Goal: Task Accomplishment & Management: Manage account settings

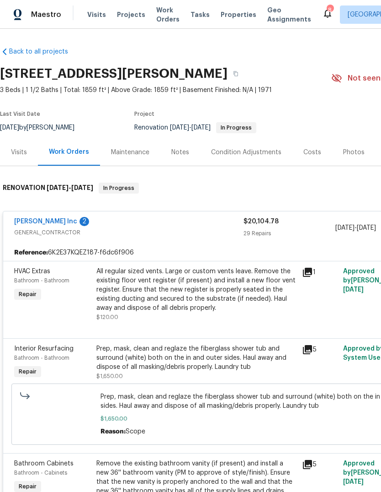
scroll to position [467, 0]
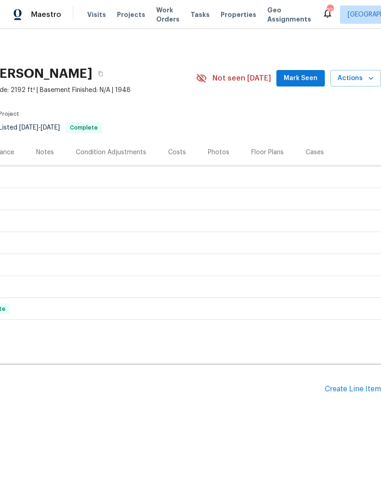
scroll to position [0, 135]
click at [345, 389] on div "Create Line Item" at bounding box center [353, 389] width 56 height 9
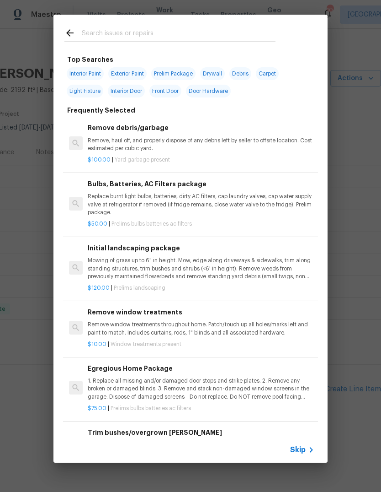
click at [104, 38] on input "text" at bounding box center [179, 34] width 194 height 14
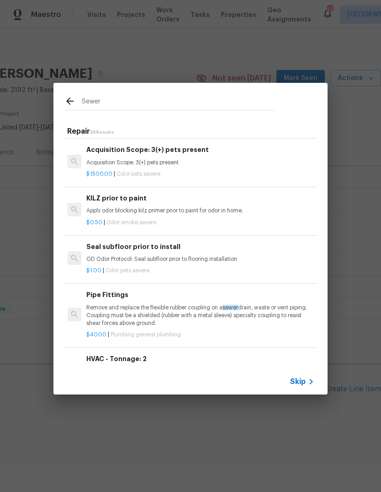
scroll to position [225, 1]
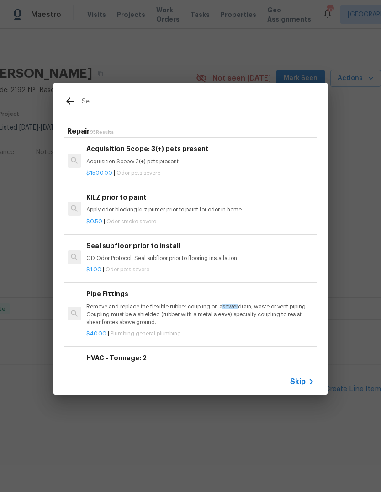
type input "S"
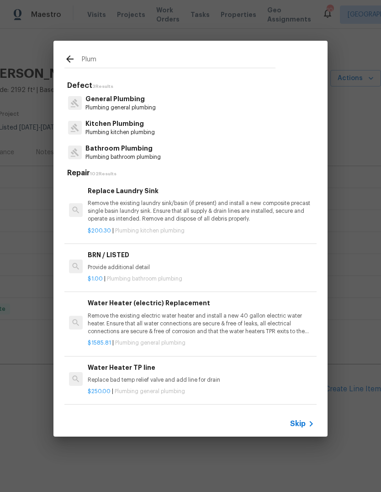
type input "Plumb"
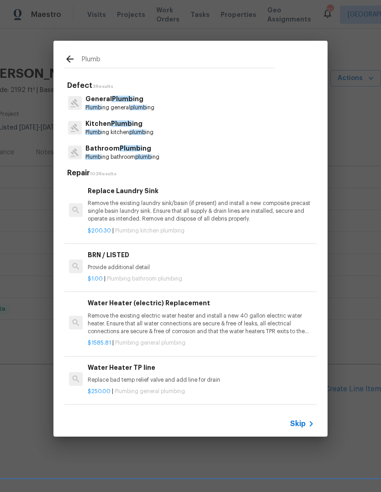
click at [90, 107] on span "Plumb" at bounding box center [94, 107] width 16 height 5
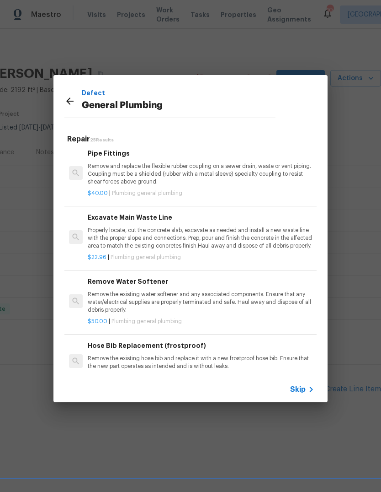
scroll to position [536, 0]
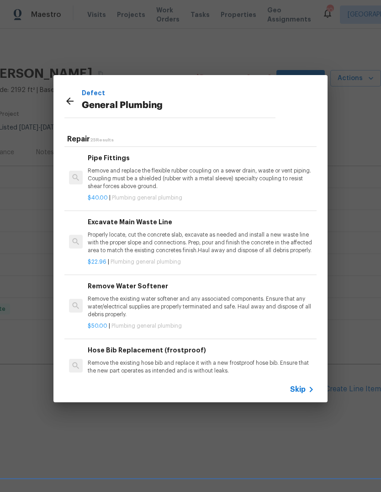
click at [271, 237] on p "Properly locate, cut the concrete slab, excavate as needed and install a new wa…" at bounding box center [201, 242] width 227 height 23
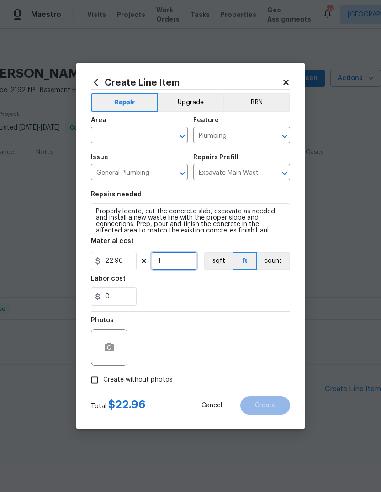
click at [172, 262] on input "1" at bounding box center [174, 261] width 46 height 18
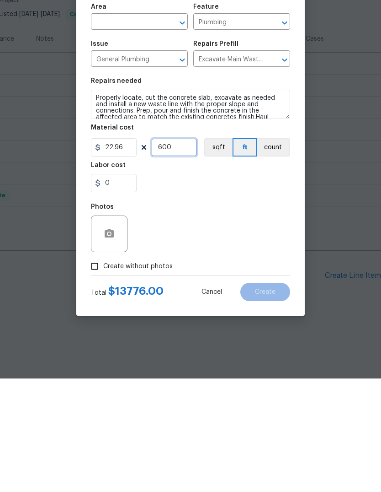
type input "600"
click at [266, 311] on div "Photos" at bounding box center [190, 340] width 199 height 59
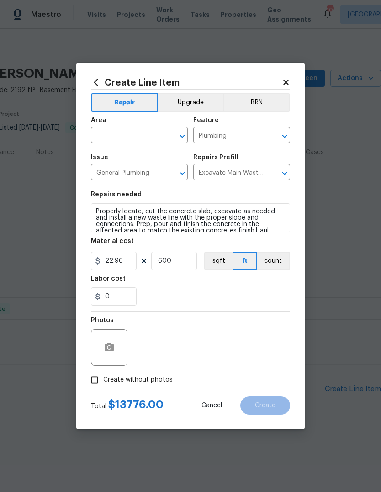
click at [99, 132] on input "text" at bounding box center [126, 136] width 71 height 14
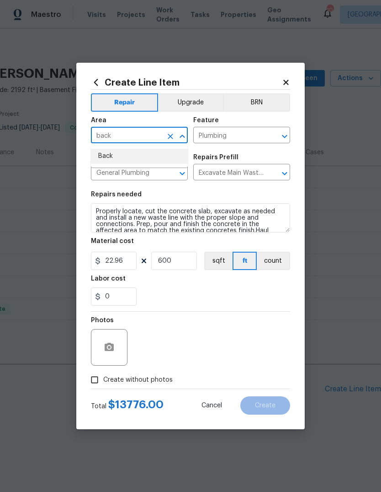
click at [105, 157] on li "Back" at bounding box center [139, 156] width 97 height 15
type input "Back"
click at [272, 289] on div "0" at bounding box center [190, 296] width 199 height 18
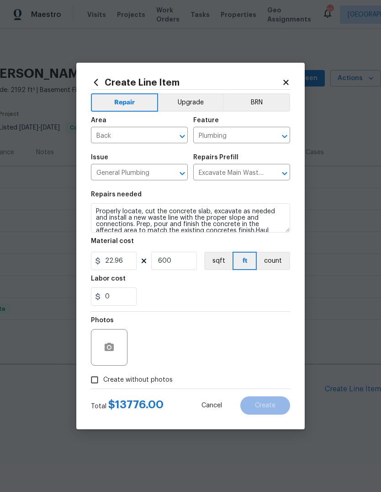
click at [93, 380] on input "Create without photos" at bounding box center [94, 379] width 17 height 17
checkbox input "true"
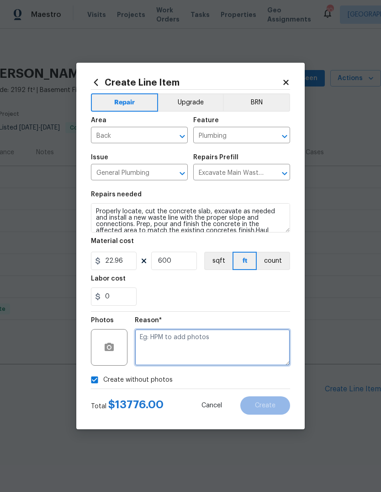
click at [265, 352] on textarea at bounding box center [212, 347] width 155 height 37
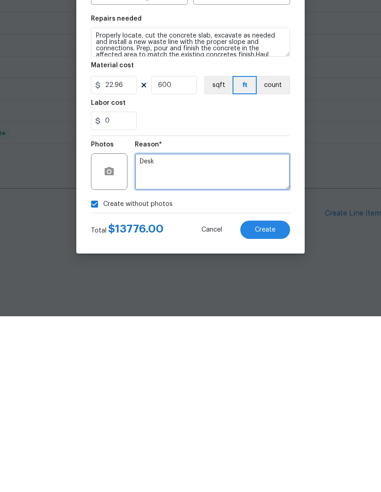
type textarea "Desk"
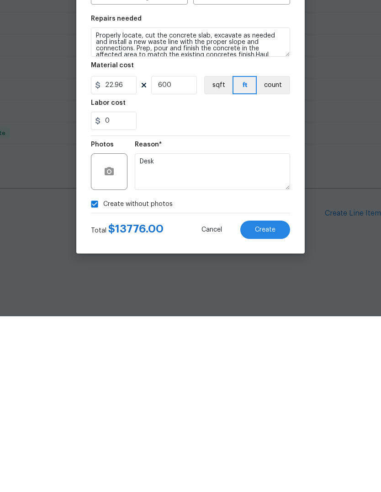
click at [274, 402] on span "Create" at bounding box center [265, 405] width 21 height 7
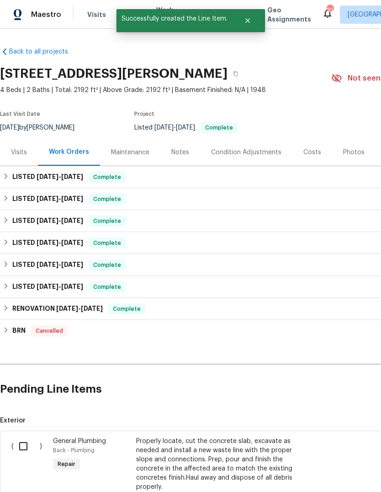
scroll to position [0, 0]
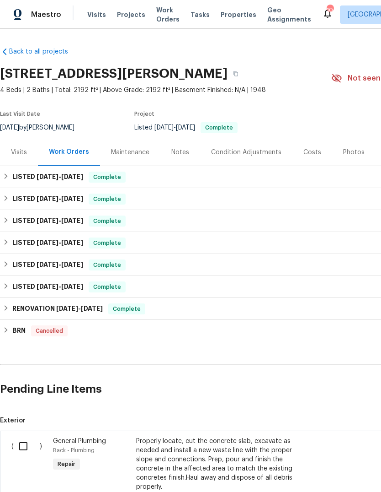
click at [21, 436] on input "checkbox" at bounding box center [27, 445] width 26 height 19
checkbox input "true"
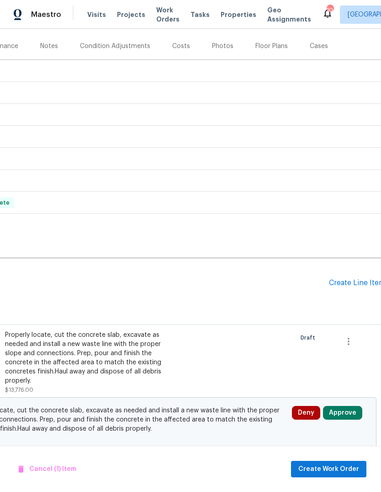
scroll to position [106, 131]
click at [333, 467] on span "Create Work Order" at bounding box center [329, 468] width 61 height 11
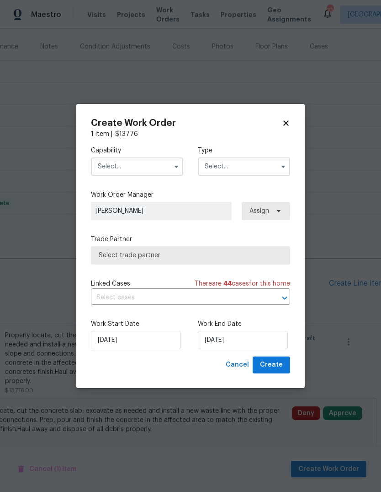
click at [110, 171] on input "text" at bounding box center [137, 166] width 92 height 18
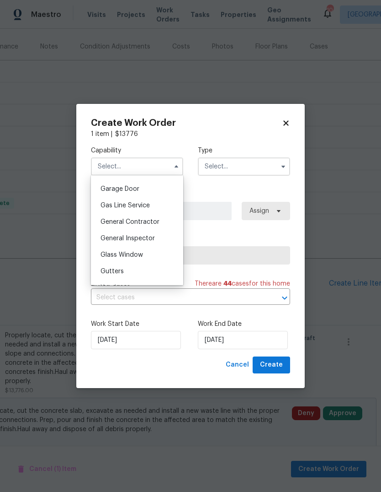
scroll to position [403, 0]
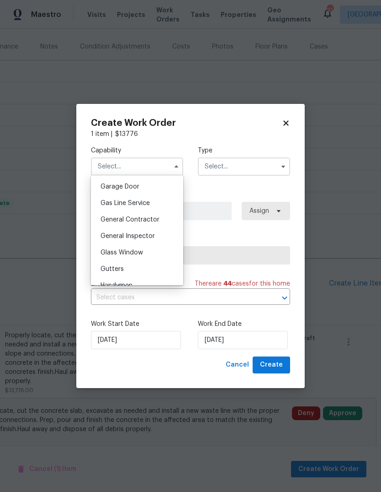
click at [111, 225] on div "General Contractor" at bounding box center [137, 219] width 88 height 16
type input "General Contractor"
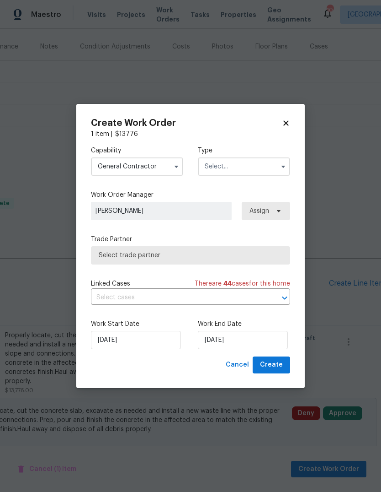
click at [219, 171] on input "text" at bounding box center [244, 166] width 92 height 18
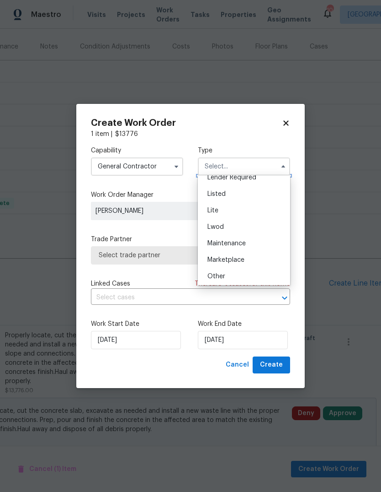
scroll to position [83, 0]
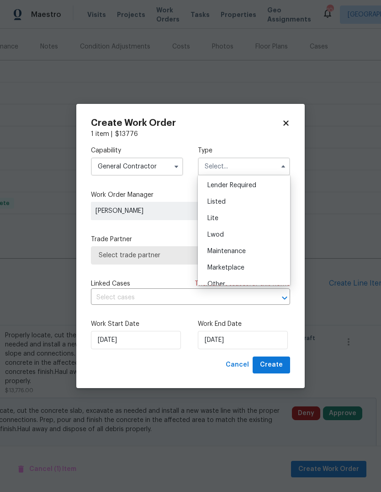
click at [214, 197] on div "Listed" at bounding box center [244, 201] width 88 height 16
type input "Listed"
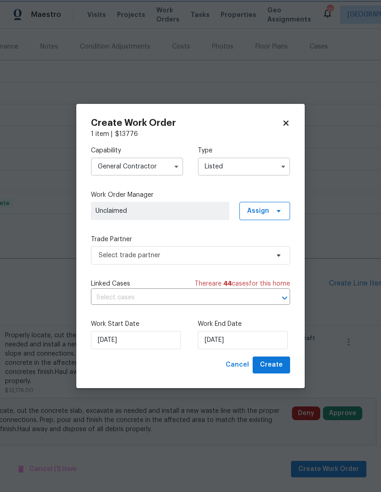
scroll to position [0, 0]
click at [252, 214] on span "Assign" at bounding box center [258, 210] width 22 height 9
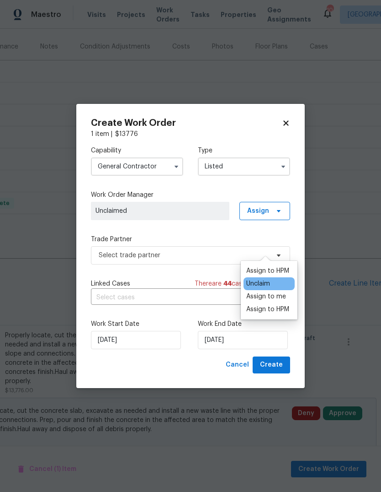
click at [258, 305] on div "Assign to HPM" at bounding box center [267, 309] width 43 height 9
click at [264, 305] on div "Assign to HPM" at bounding box center [267, 309] width 43 height 9
click at [256, 266] on div "Assign to HPM" at bounding box center [267, 270] width 43 height 9
click at [117, 229] on div "Capability General Contractor Type Listed Work Order Manager Kim Peshek Assign …" at bounding box center [190, 248] width 199 height 218
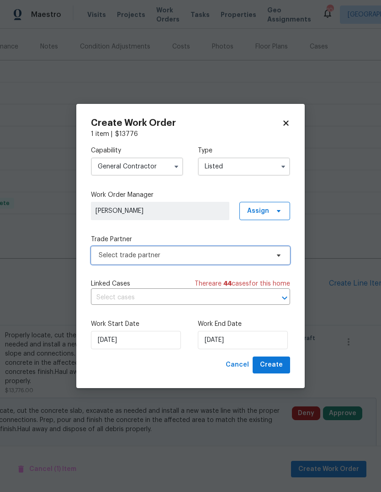
click at [116, 258] on span "Select trade partner" at bounding box center [184, 255] width 171 height 9
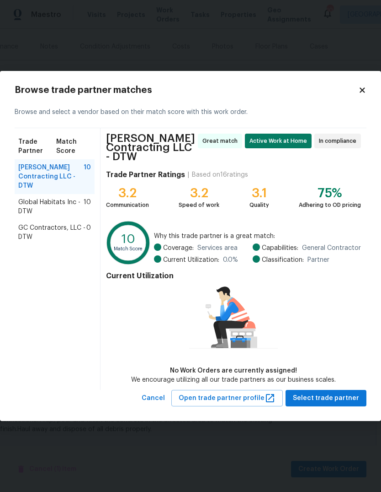
click at [27, 198] on span "Global Habitats Inc - DTW" at bounding box center [50, 207] width 65 height 18
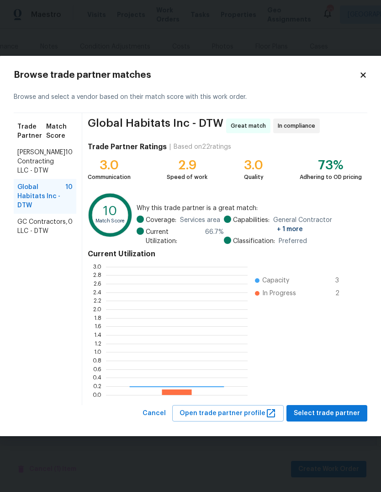
scroll to position [128, 142]
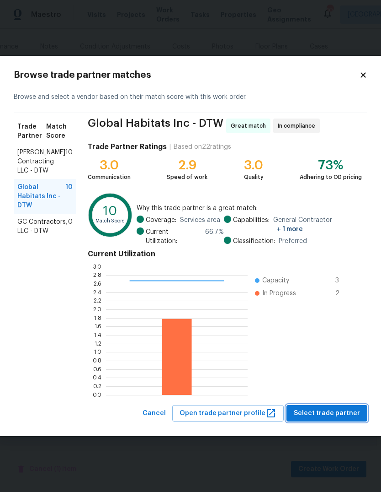
click at [331, 413] on span "Select trade partner" at bounding box center [327, 412] width 66 height 11
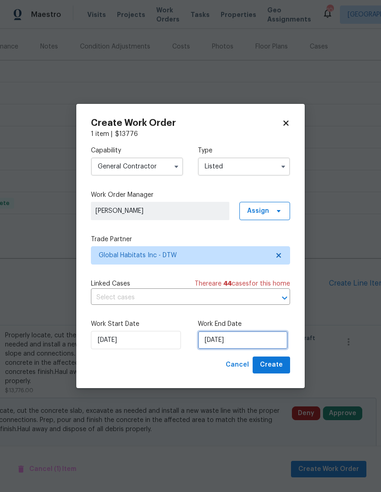
click at [248, 336] on input "[DATE]" at bounding box center [243, 340] width 90 height 18
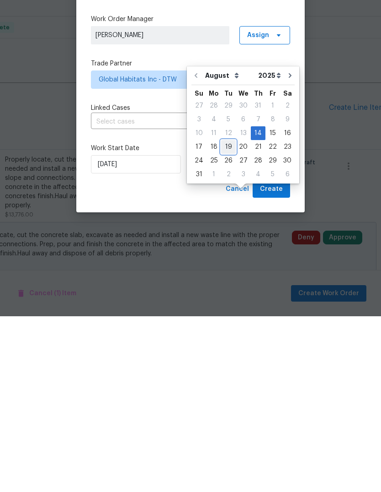
click at [227, 316] on div "19" at bounding box center [228, 322] width 15 height 13
type input "[DATE]"
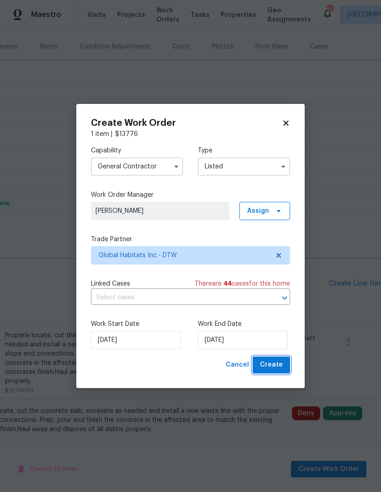
click at [278, 364] on span "Create" at bounding box center [271, 364] width 23 height 11
checkbox input "false"
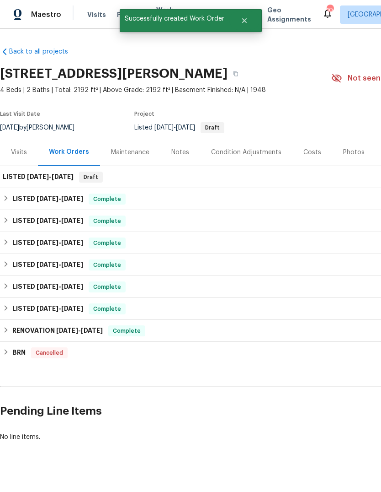
scroll to position [0, 0]
click at [14, 215] on h6 "LISTED 7/16/25 - 7/21/25" at bounding box center [47, 220] width 71 height 11
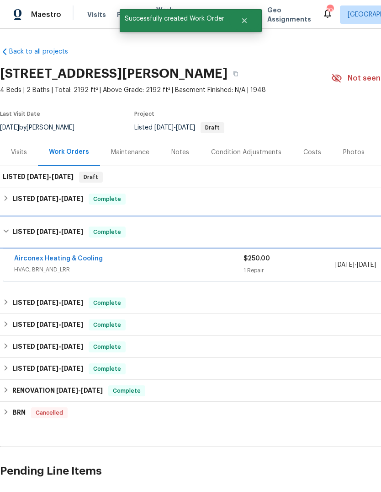
click at [15, 226] on h6 "LISTED 7/16/25 - 7/21/25" at bounding box center [47, 231] width 71 height 11
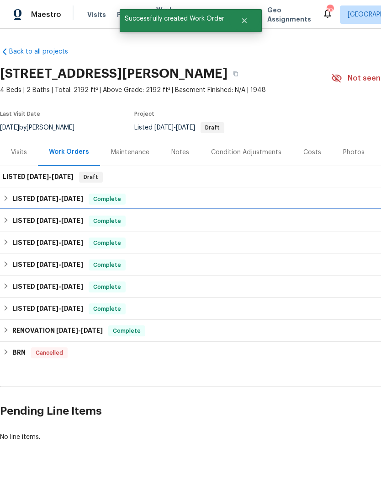
click at [24, 215] on h6 "LISTED 7/16/25 - 7/21/25" at bounding box center [47, 220] width 71 height 11
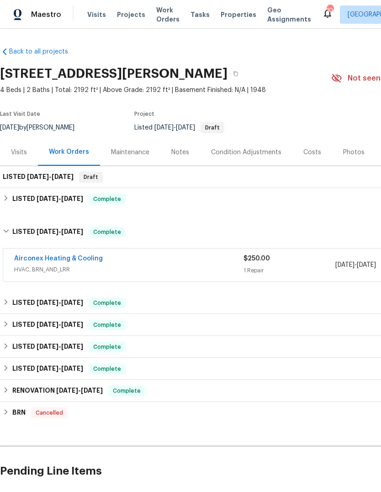
click at [123, 265] on span "HVAC, BRN_AND_LRR" at bounding box center [129, 269] width 230 height 9
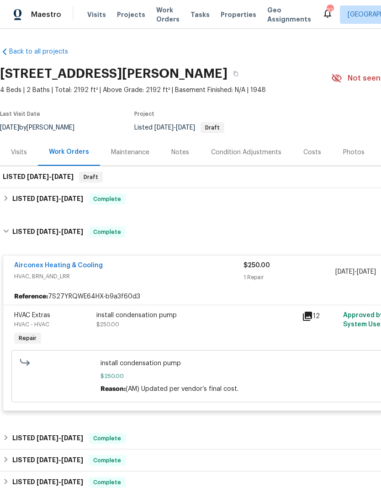
click at [120, 272] on span "HVAC, BRN_AND_LRR" at bounding box center [129, 276] width 230 height 9
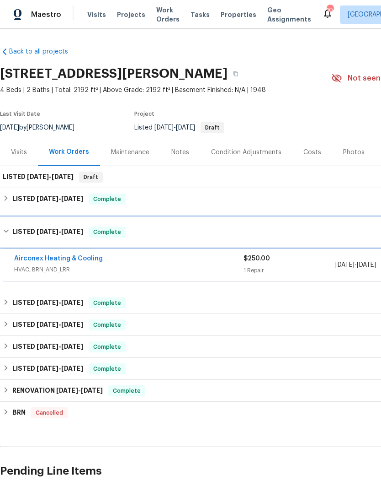
click at [30, 226] on h6 "LISTED 7/16/25 - 7/21/25" at bounding box center [47, 231] width 71 height 11
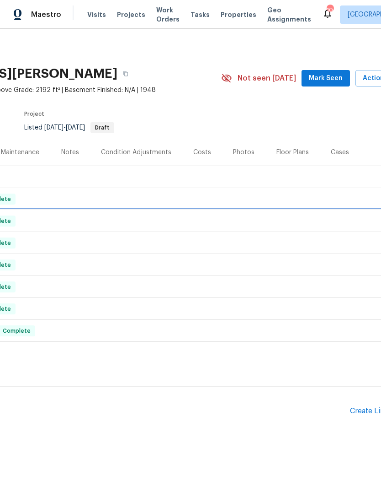
scroll to position [0, 122]
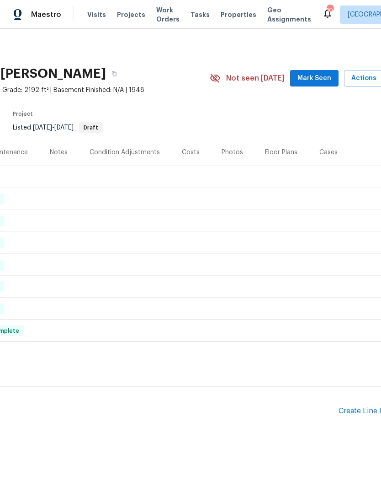
click at [358, 407] on div "Create Line Item" at bounding box center [367, 411] width 56 height 9
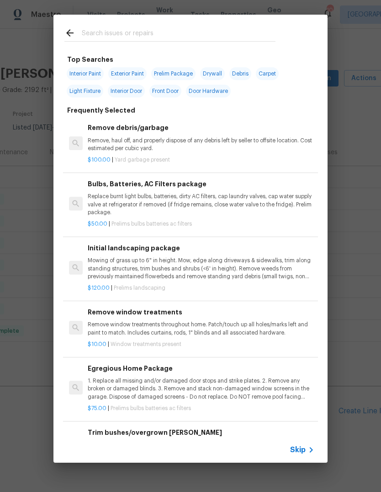
click at [113, 32] on input "text" at bounding box center [179, 34] width 194 height 14
type input "Condes"
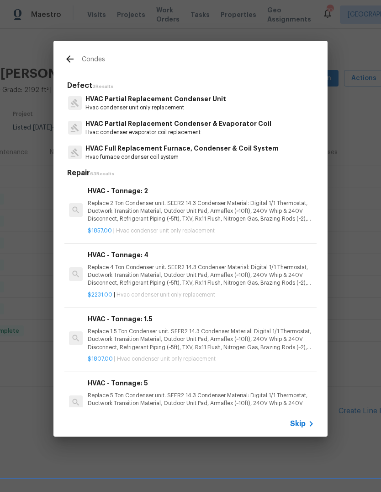
click at [99, 103] on p "HVAC Partial Replacement Condenser Unit" at bounding box center [156, 99] width 141 height 10
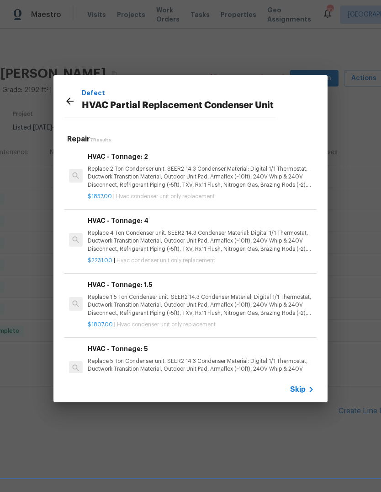
click at [92, 186] on p "Replace 2 Ton Condenser unit. SEER2 14.3 Condenser Material: Digital 1/1 Thermo…" at bounding box center [201, 176] width 227 height 23
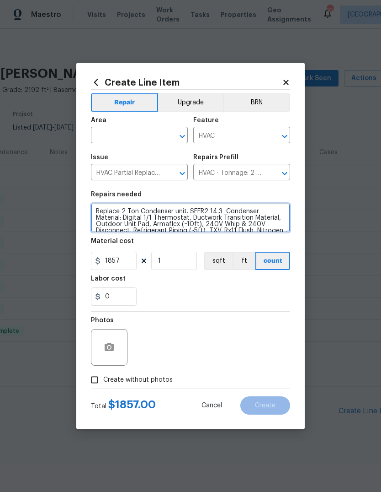
click at [115, 220] on textarea "Replace 2 Ton Condenser unit. SEER2 14.3 Condenser Material: Digital 1/1 Thermo…" at bounding box center [190, 217] width 199 height 29
click at [114, 219] on textarea "Replace 2 Ton Condenser unit. SEER2 14.3 Condenser Material: Digital 1/1 Thermo…" at bounding box center [190, 217] width 199 height 29
click at [116, 221] on textarea "Replace 2 Ton Condenser unit. SEER2 14.3 Condenser Material: Digital 1/1 Thermo…" at bounding box center [190, 217] width 199 height 29
click at [115, 220] on textarea "Replace 2 Ton Condenser unit. SEER2 14.3 Condenser Material: Digital 1/1 Thermo…" at bounding box center [190, 217] width 199 height 29
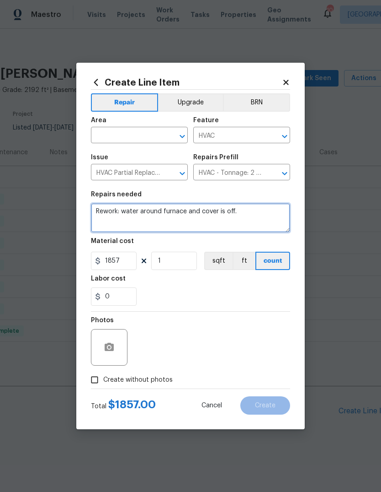
type textarea "Rework: water around furnace and cover is off."
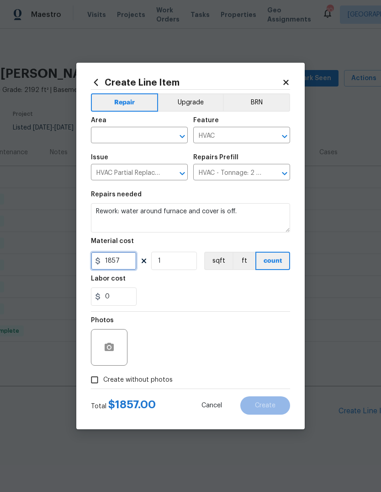
click at [127, 262] on input "1857" at bounding box center [114, 261] width 46 height 18
type input "1"
click at [121, 129] on input "text" at bounding box center [126, 136] width 71 height 14
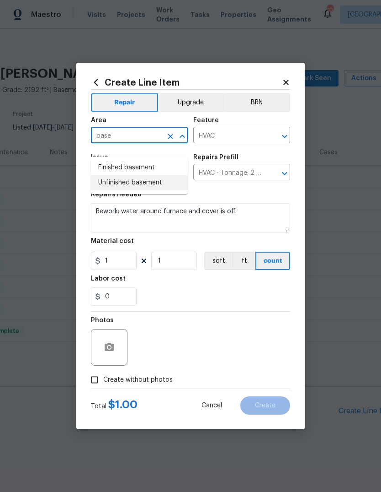
click at [103, 175] on li "Unfinished basement" at bounding box center [139, 182] width 97 height 15
type input "Unfinished basement"
click at [162, 291] on div "0" at bounding box center [190, 296] width 199 height 18
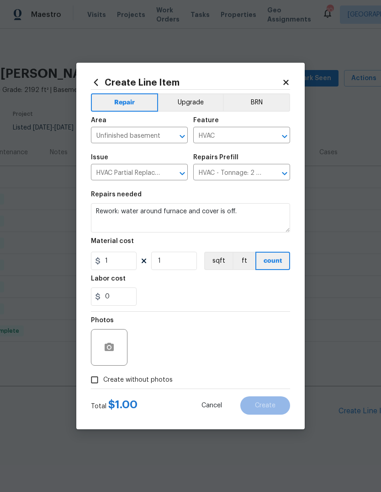
click at [91, 384] on input "Create without photos" at bounding box center [94, 379] width 17 height 17
checkbox input "true"
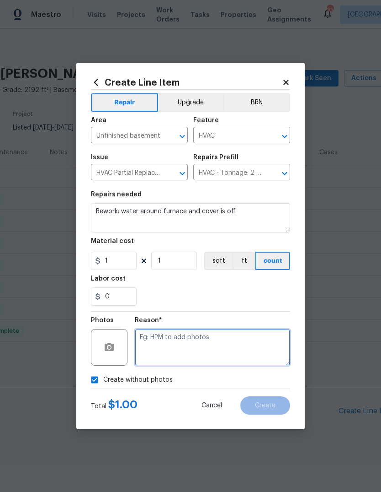
click at [245, 354] on textarea at bounding box center [212, 347] width 155 height 37
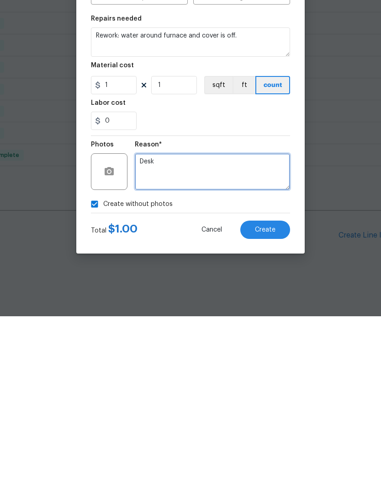
type textarea "Desk"
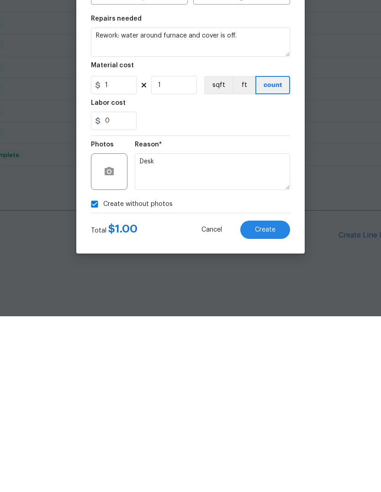
click at [270, 396] on button "Create" at bounding box center [266, 405] width 50 height 18
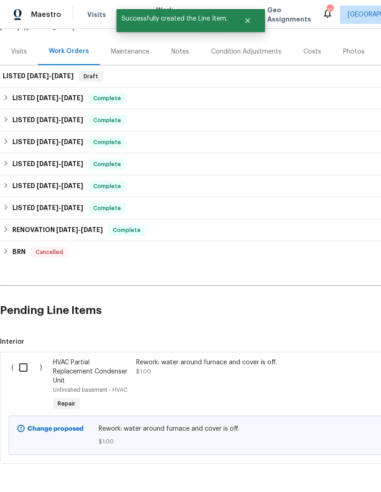
scroll to position [100, 0]
click at [19, 359] on input "checkbox" at bounding box center [27, 367] width 26 height 19
checkbox input "true"
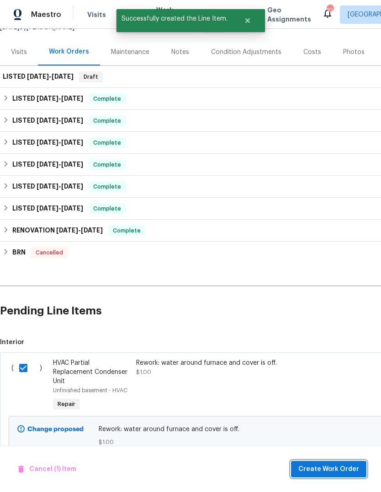
click at [343, 465] on span "Create Work Order" at bounding box center [329, 468] width 61 height 11
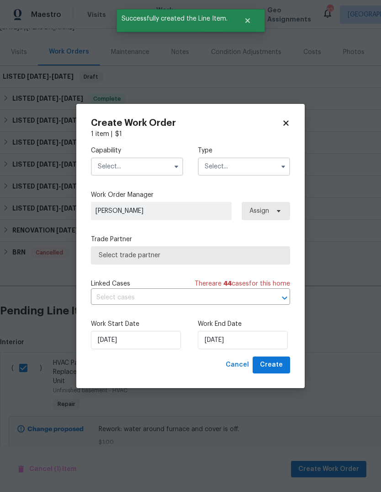
click at [112, 173] on input "text" at bounding box center [137, 166] width 92 height 18
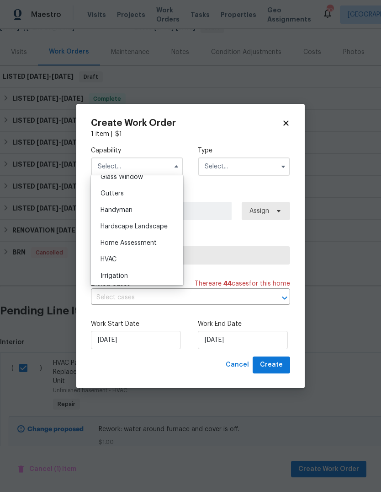
scroll to position [478, 0]
click at [107, 261] on span "HVAC" at bounding box center [109, 260] width 16 height 6
type input "HVAC"
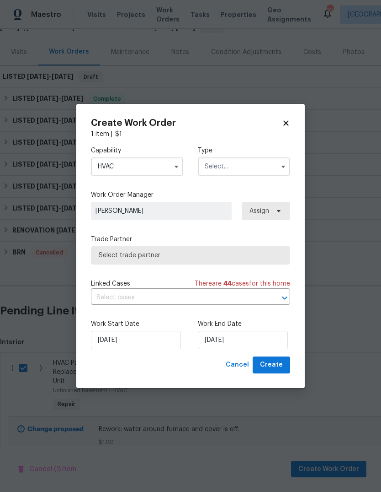
click at [220, 166] on input "text" at bounding box center [244, 166] width 92 height 18
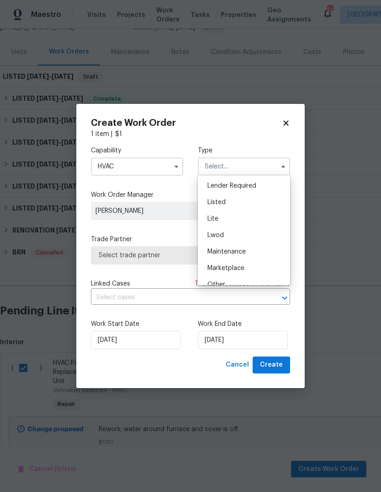
scroll to position [82, 0]
click at [210, 204] on span "Listed" at bounding box center [217, 202] width 18 height 6
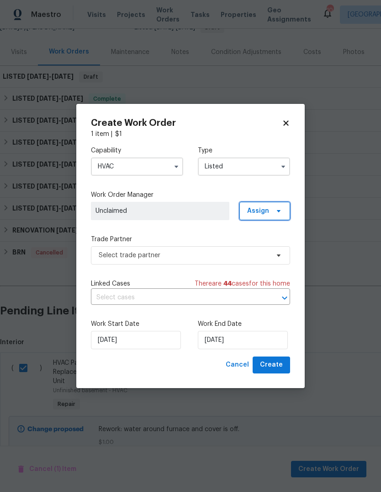
click at [254, 211] on span "Assign" at bounding box center [258, 210] width 22 height 9
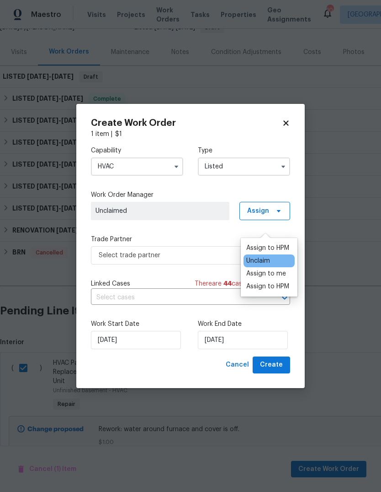
click at [220, 171] on input "Listed" at bounding box center [244, 166] width 92 height 18
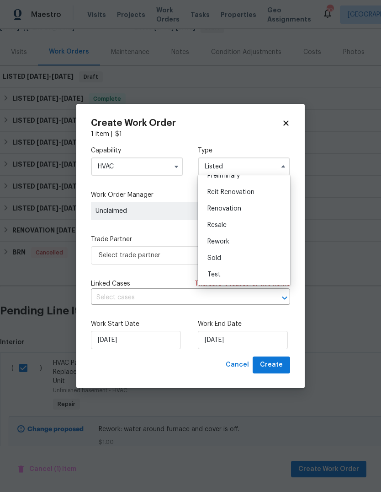
scroll to position [208, 0]
click at [211, 244] on span "Rework" at bounding box center [219, 241] width 22 height 6
type input "Rework"
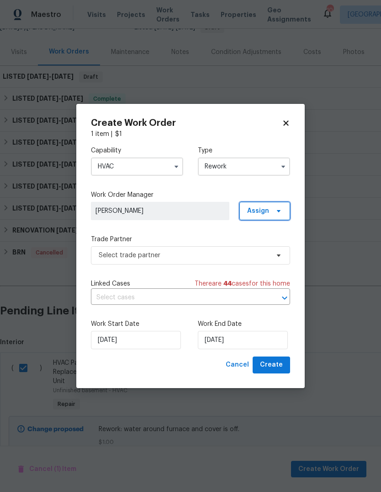
click at [249, 208] on span "Assign" at bounding box center [258, 210] width 22 height 9
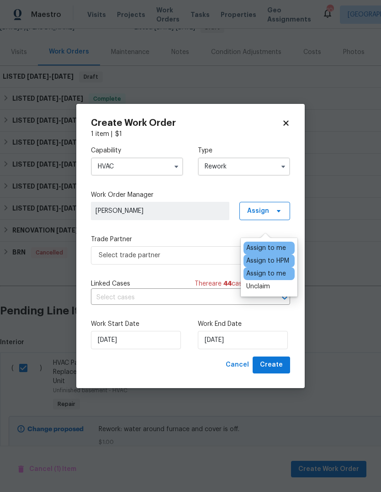
click at [131, 229] on div "Capability HVAC Type Rework Work Order Manager Kim Peshek Assign Trade Partner …" at bounding box center [190, 248] width 199 height 218
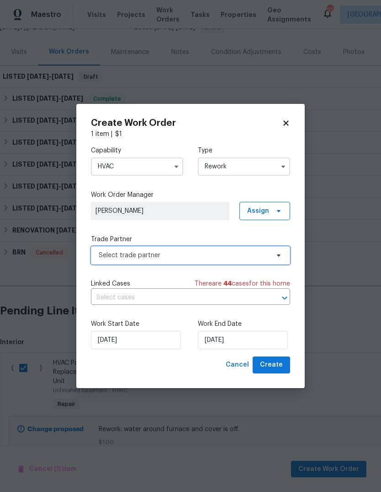
click at [111, 257] on span "Select trade partner" at bounding box center [184, 255] width 171 height 9
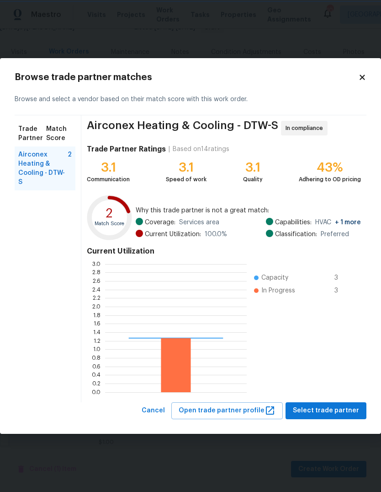
scroll to position [128, 142]
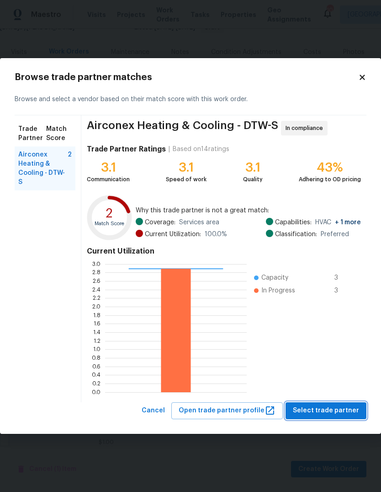
click at [332, 412] on span "Select trade partner" at bounding box center [326, 410] width 66 height 11
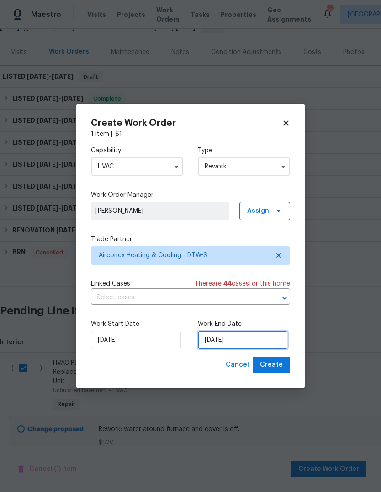
click at [255, 334] on input "[DATE]" at bounding box center [243, 340] width 90 height 18
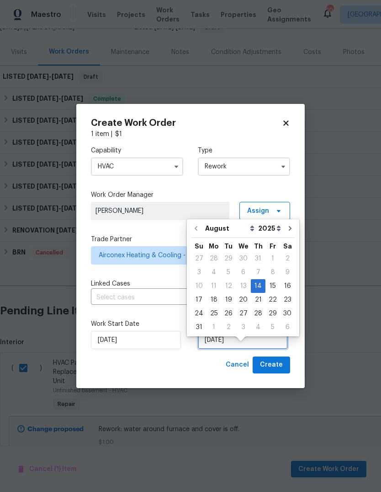
scroll to position [18, 0]
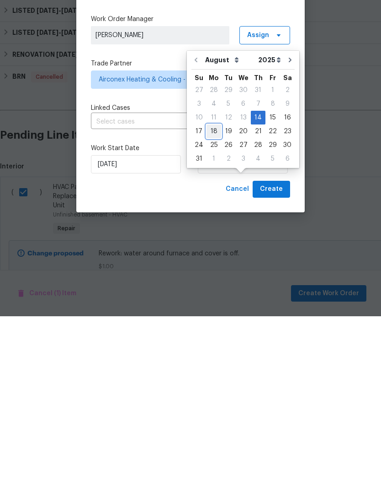
click at [213, 300] on div "18" at bounding box center [214, 306] width 15 height 13
type input "[DATE]"
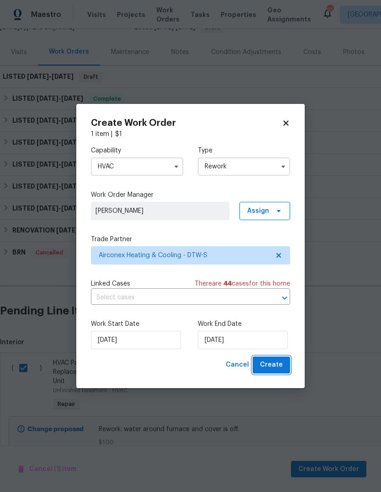
click at [278, 364] on span "Create" at bounding box center [271, 364] width 23 height 11
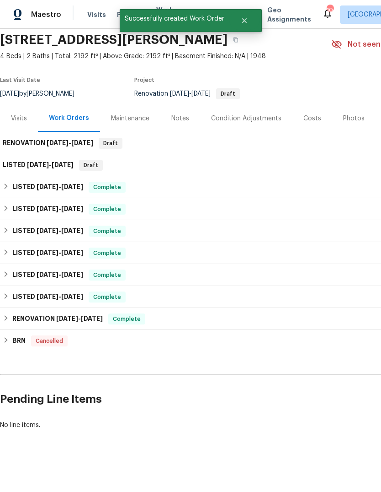
scroll to position [0, 0]
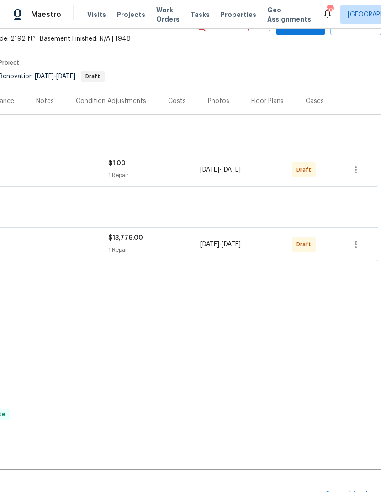
scroll to position [51, 135]
click at [357, 244] on icon "button" at bounding box center [356, 244] width 2 height 7
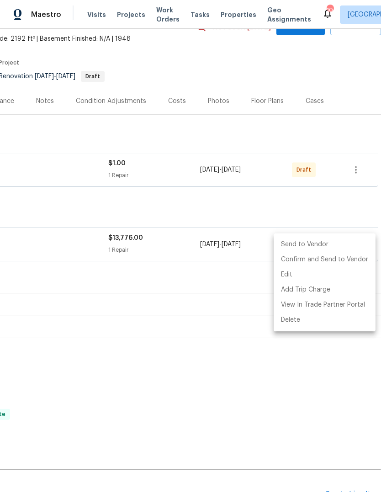
click at [333, 241] on li "Send to Vendor" at bounding box center [325, 244] width 102 height 15
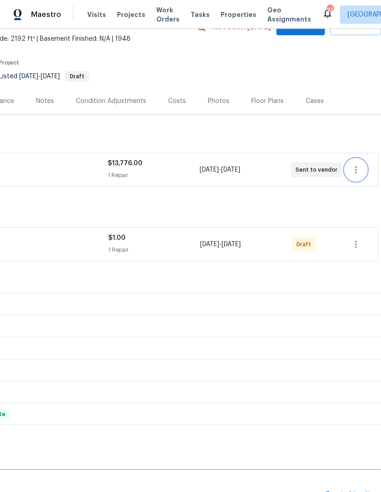
click at [360, 171] on icon "button" at bounding box center [356, 169] width 11 height 11
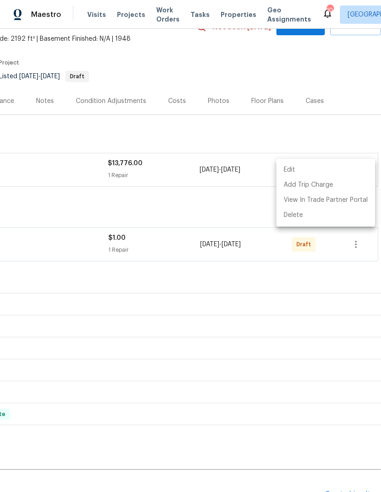
click at [346, 273] on div at bounding box center [190, 246] width 381 height 492
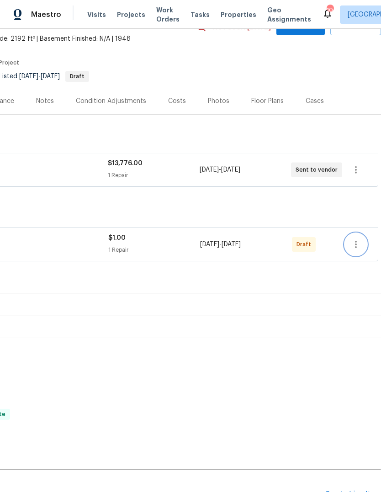
click at [360, 243] on icon "button" at bounding box center [356, 244] width 11 height 11
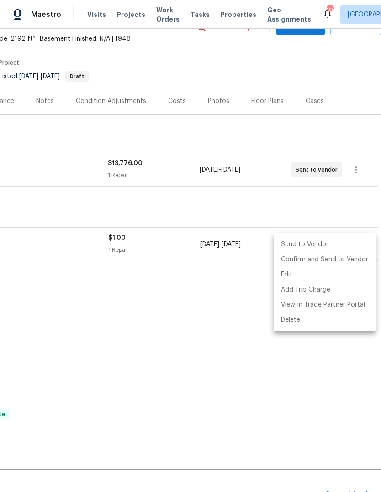
click at [337, 246] on li "Send to Vendor" at bounding box center [325, 244] width 102 height 15
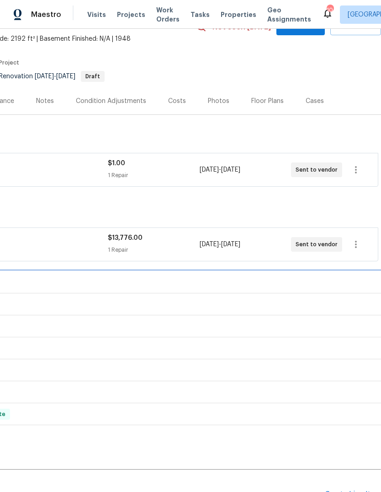
click at [299, 277] on div "LISTED [DATE] - [DATE] Complete" at bounding box center [122, 282] width 511 height 11
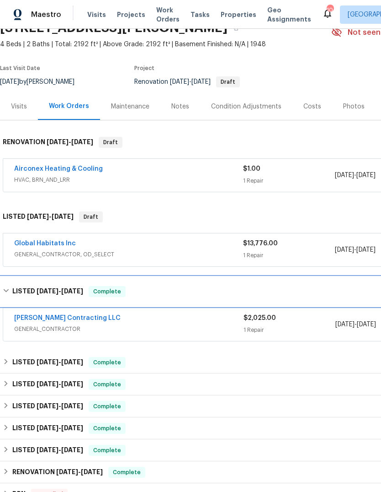
scroll to position [46, 0]
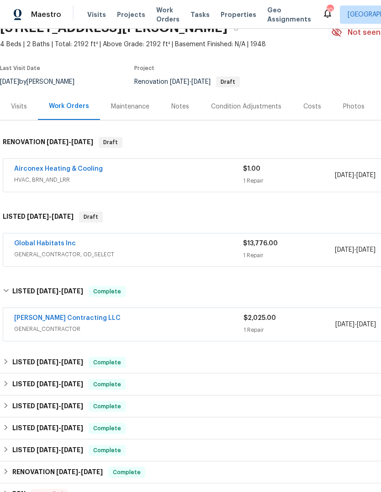
click at [35, 245] on link "Global Habitats Inc" at bounding box center [45, 243] width 62 height 6
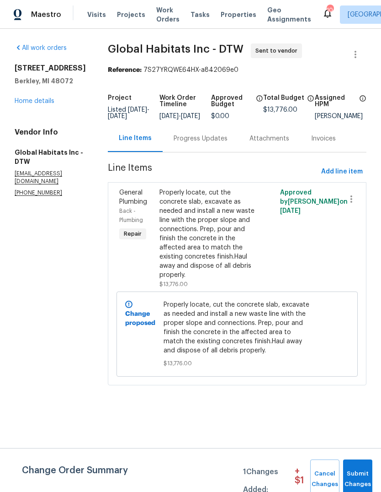
click at [198, 143] on div "Progress Updates" at bounding box center [201, 138] width 54 height 9
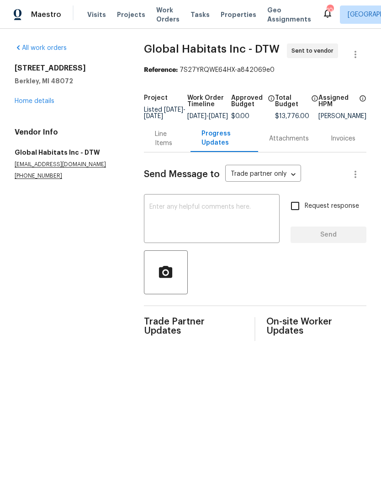
click at [216, 214] on textarea at bounding box center [212, 220] width 125 height 32
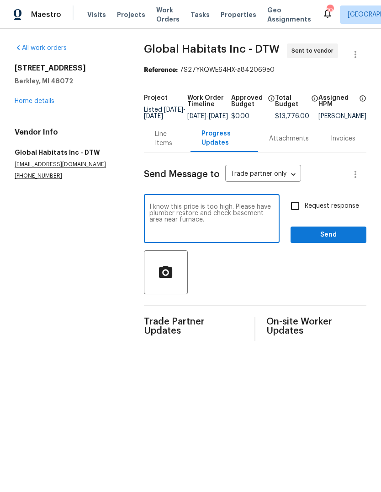
type textarea "I know this price is too high. Please have plumber restore and check basement a…"
click at [295, 214] on input "Request response" at bounding box center [295, 205] width 19 height 19
checkbox input "true"
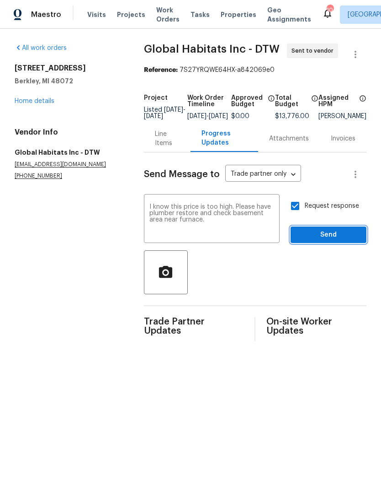
click at [322, 241] on span "Send" at bounding box center [328, 234] width 61 height 11
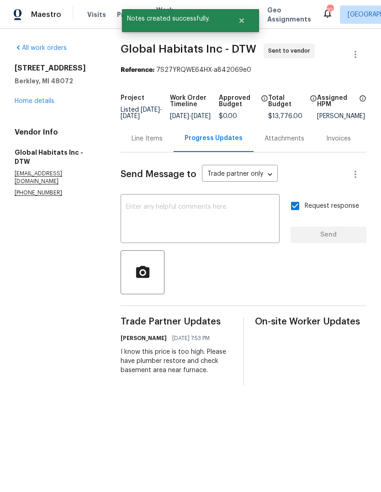
click at [33, 103] on link "Home details" at bounding box center [35, 101] width 40 height 6
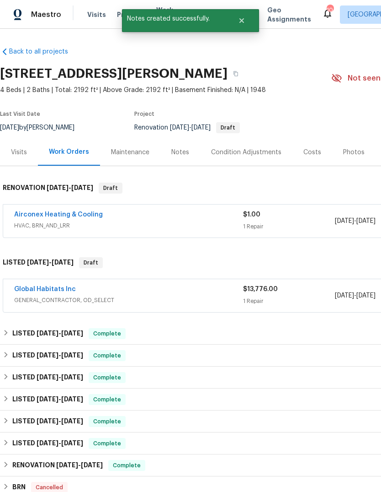
click at [39, 214] on link "Airconex Heating & Cooling" at bounding box center [58, 214] width 89 height 6
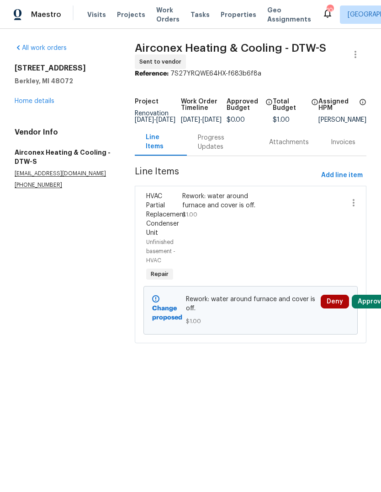
click at [367, 308] on button "Approve" at bounding box center [371, 302] width 39 height 14
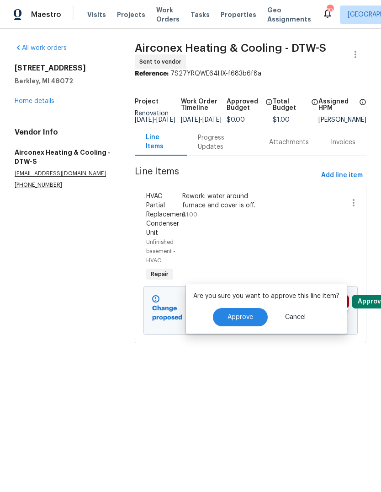
click at [228, 318] on span "Approve" at bounding box center [241, 317] width 26 height 7
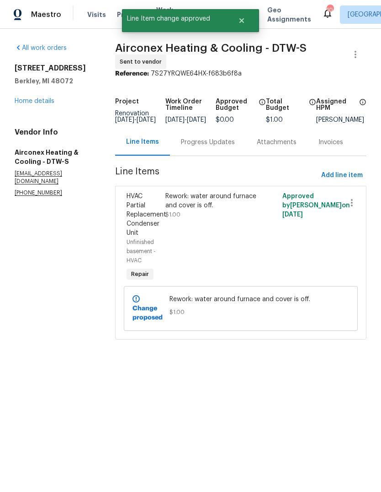
click at [193, 147] on div "Progress Updates" at bounding box center [208, 142] width 54 height 9
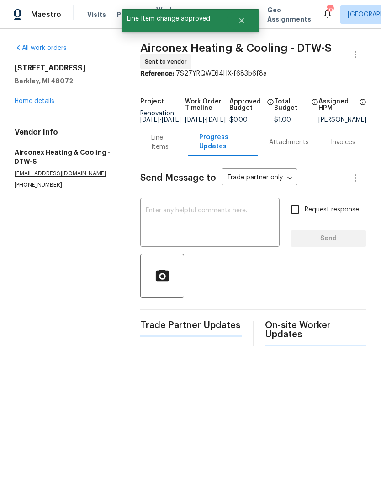
click at [162, 230] on textarea at bounding box center [210, 223] width 129 height 32
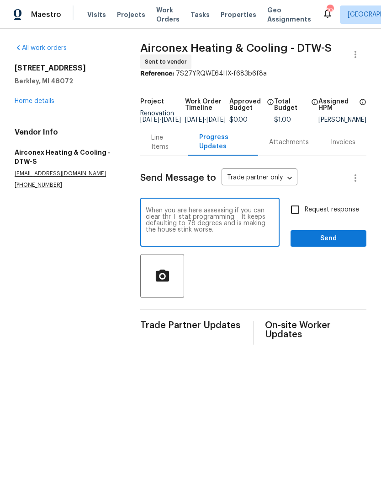
type textarea "When you are here assessing if you can clear thr T stat programming. It keeps d…"
click at [297, 211] on input "Request response" at bounding box center [295, 209] width 19 height 19
checkbox input "true"
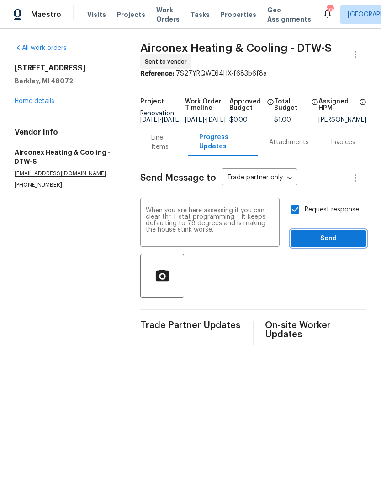
click at [320, 240] on span "Send" at bounding box center [328, 238] width 61 height 11
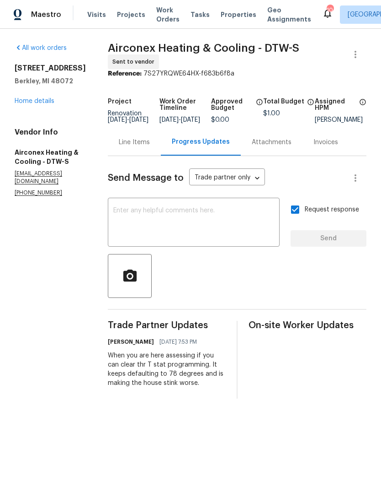
click at [29, 104] on link "Home details" at bounding box center [35, 101] width 40 height 6
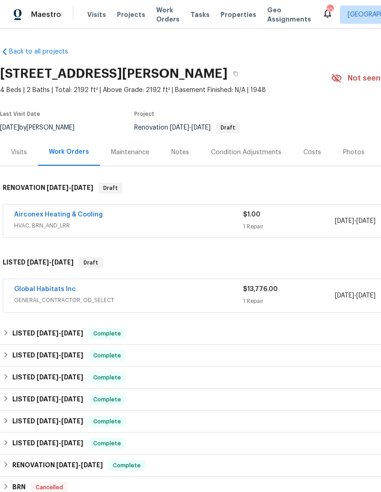
click at [17, 152] on div "Visits" at bounding box center [19, 152] width 16 height 9
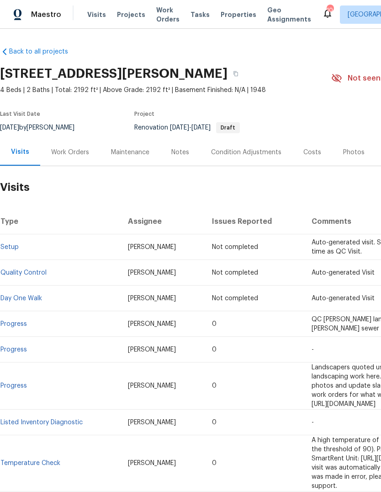
click at [70, 149] on div "Work Orders" at bounding box center [70, 152] width 38 height 9
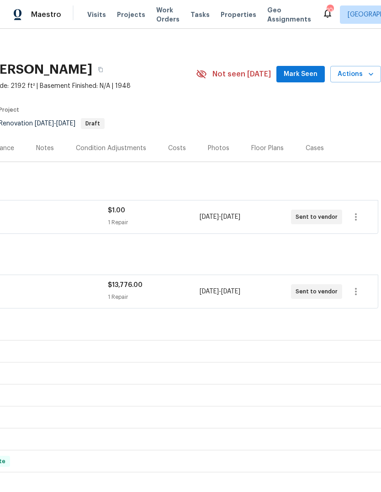
scroll to position [4, 135]
click at [356, 217] on icon "button" at bounding box center [356, 216] width 2 height 7
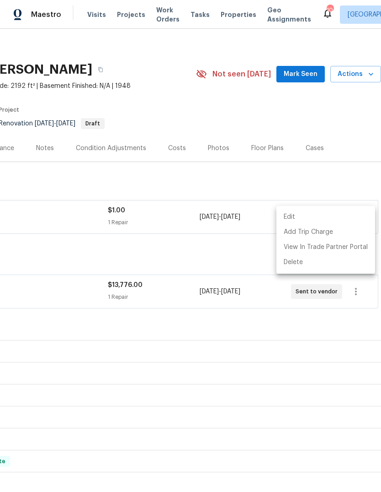
click at [307, 214] on li "Edit" at bounding box center [326, 216] width 99 height 15
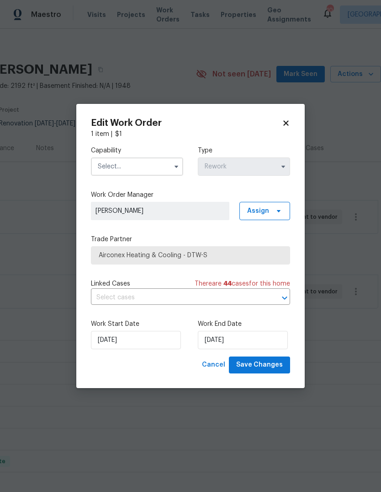
click at [285, 126] on icon at bounding box center [286, 123] width 8 height 8
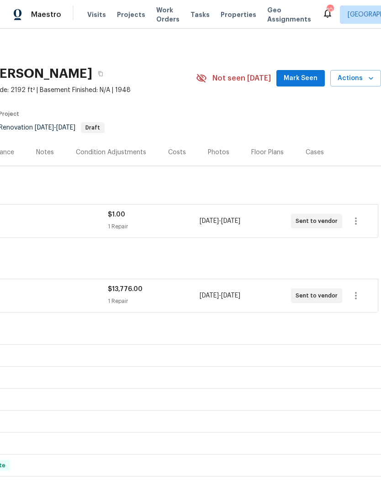
scroll to position [0, 135]
click at [370, 80] on icon "button" at bounding box center [371, 78] width 9 height 9
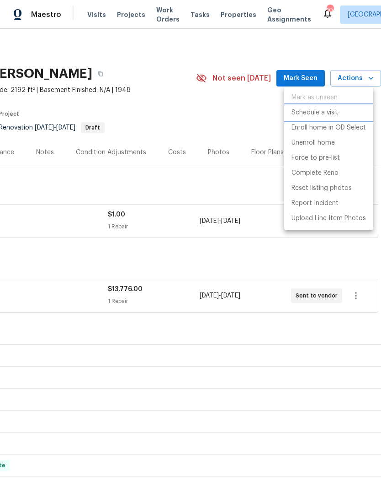
click at [328, 114] on p "Schedule a visit" at bounding box center [315, 113] width 47 height 10
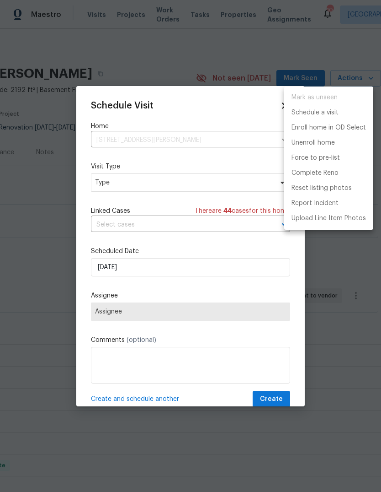
click at [103, 177] on div at bounding box center [190, 246] width 381 height 492
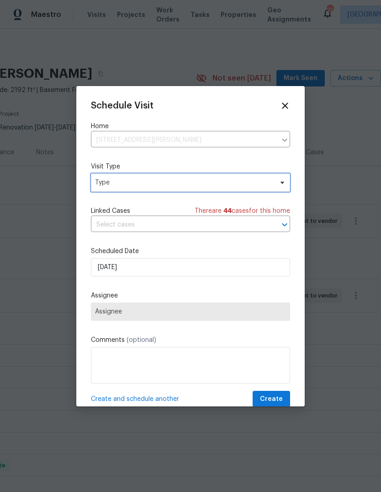
click at [102, 187] on span "Type" at bounding box center [184, 182] width 178 height 9
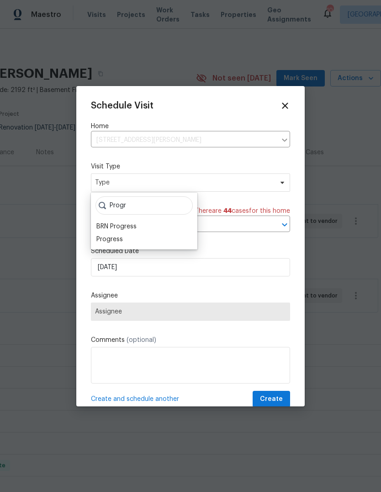
type input "Progr"
click at [105, 240] on div "Progress" at bounding box center [109, 239] width 27 height 9
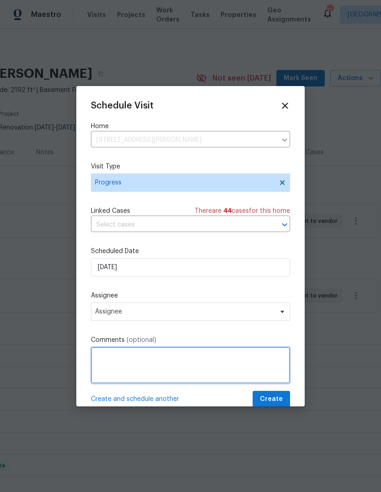
click at [113, 366] on textarea at bounding box center [190, 365] width 199 height 37
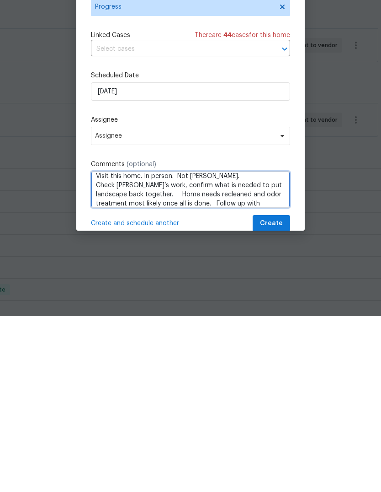
scroll to position [14, 0]
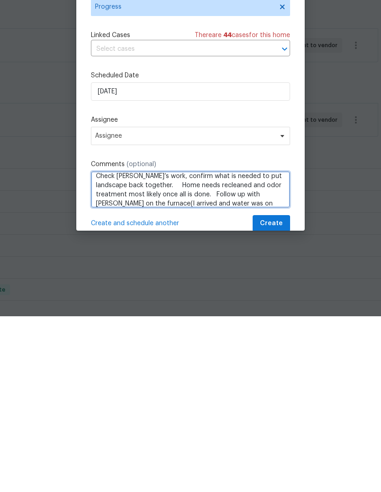
type textarea "Visit this home. In person. Not [PERSON_NAME]. Check [PERSON_NAME]’s work, conf…"
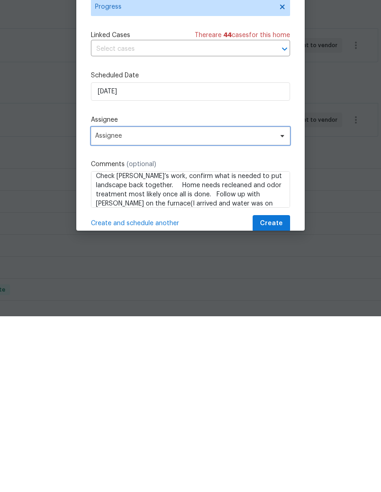
click at [259, 302] on span "Assignee" at bounding box center [190, 311] width 199 height 18
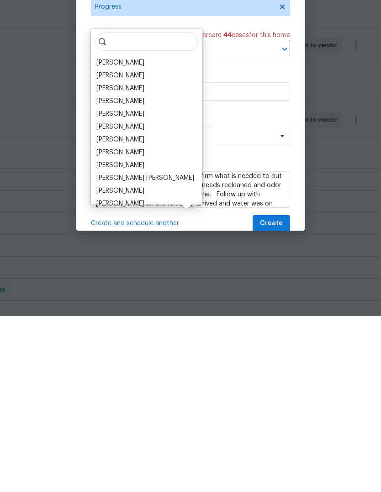
click at [108, 272] on div "[PERSON_NAME]" at bounding box center [120, 276] width 48 height 9
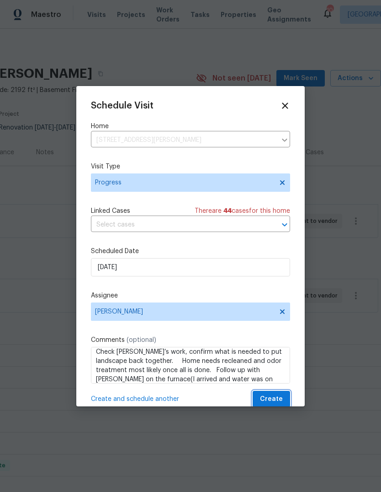
click at [268, 400] on span "Create" at bounding box center [271, 398] width 23 height 11
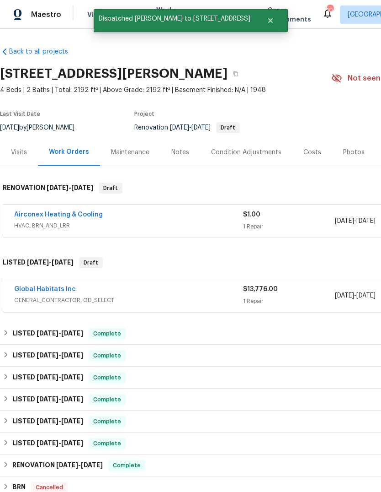
scroll to position [0, 0]
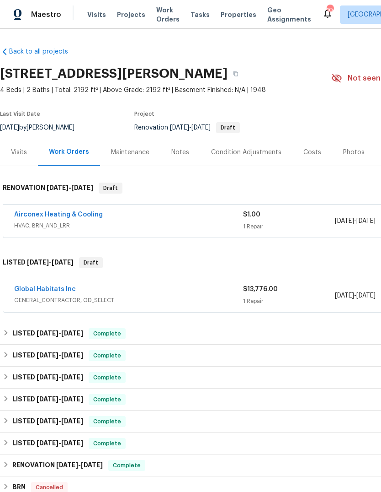
click at [91, 14] on span "Visits" at bounding box center [96, 14] width 19 height 9
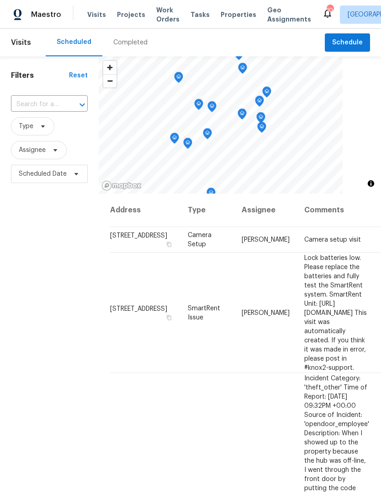
click at [38, 102] on input "text" at bounding box center [36, 104] width 51 height 14
type input "edgewood"
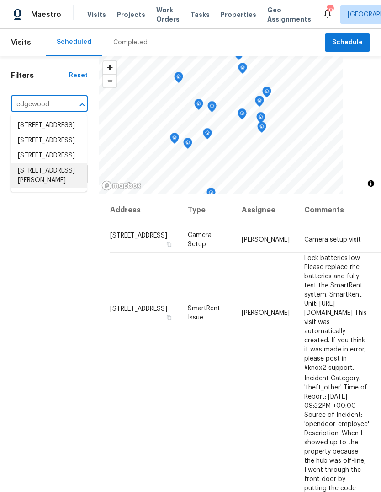
click at [37, 188] on li "[STREET_ADDRESS][PERSON_NAME]" at bounding box center [49, 175] width 76 height 25
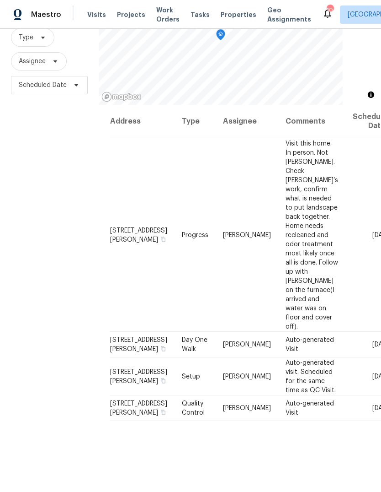
scroll to position [88, 0]
click at [0, 0] on icon at bounding box center [0, 0] width 0 height 0
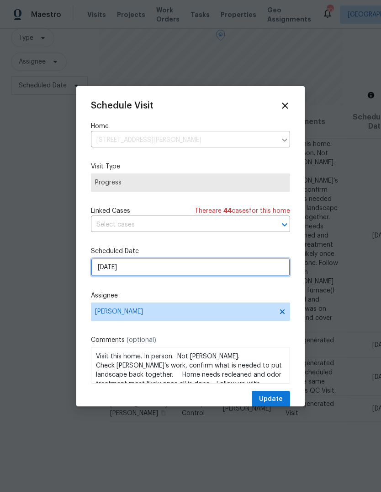
click at [109, 270] on input "[DATE]" at bounding box center [190, 267] width 199 height 18
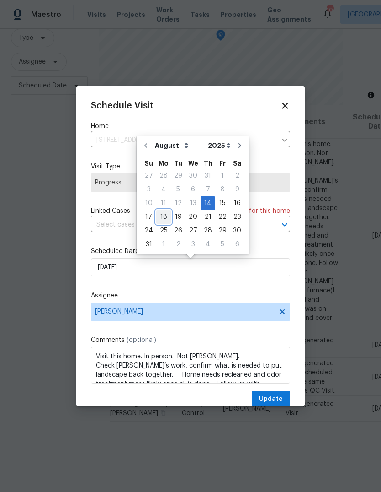
click at [162, 222] on div "18" at bounding box center [163, 216] width 15 height 13
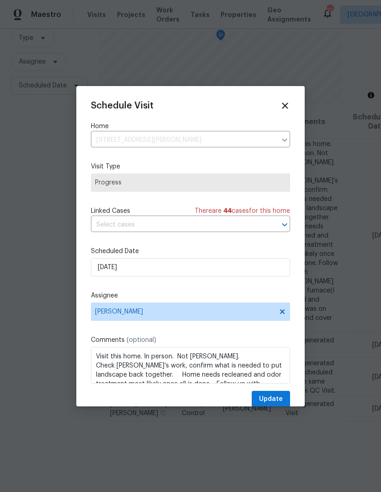
type input "[DATE]"
click at [269, 395] on span "Update" at bounding box center [271, 398] width 24 height 11
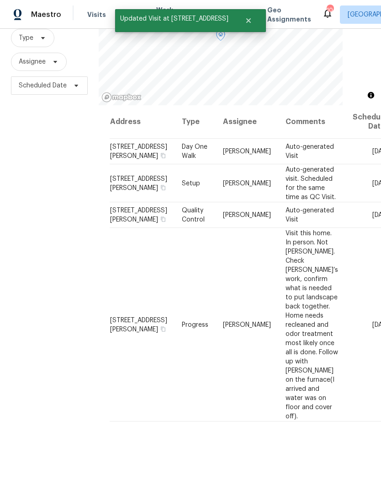
click at [0, 0] on icon at bounding box center [0, 0] width 0 height 0
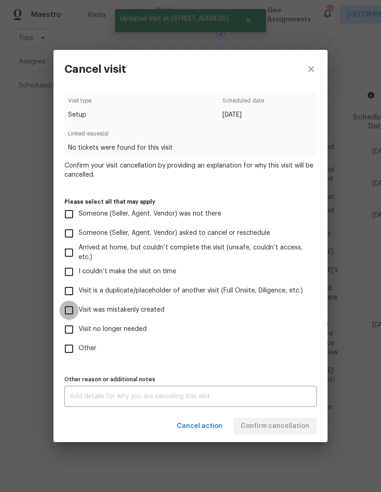
click at [72, 309] on input "Visit was mistakenly created" at bounding box center [68, 309] width 19 height 19
checkbox input "true"
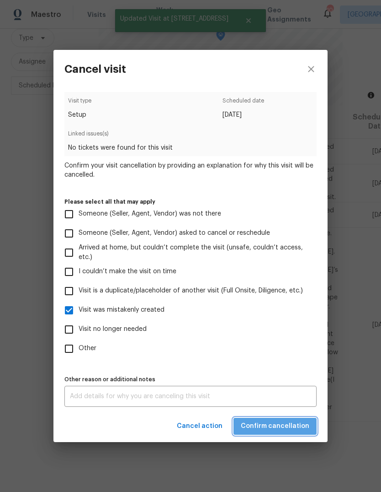
click at [293, 428] on span "Confirm cancellation" at bounding box center [275, 425] width 69 height 11
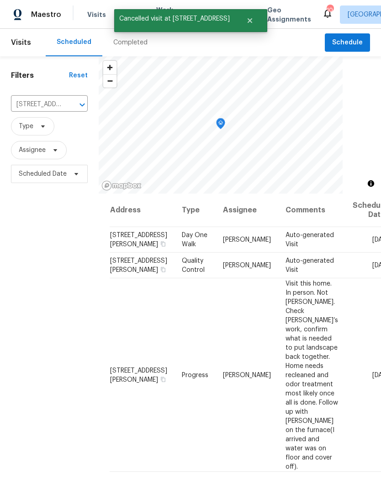
scroll to position [0, 0]
click at [0, 0] on icon at bounding box center [0, 0] width 0 height 0
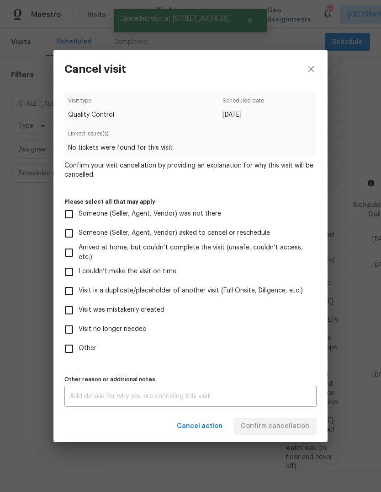
click at [70, 305] on input "Visit was mistakenly created" at bounding box center [68, 309] width 19 height 19
checkbox input "true"
click at [291, 431] on span "Confirm cancellation" at bounding box center [275, 425] width 69 height 11
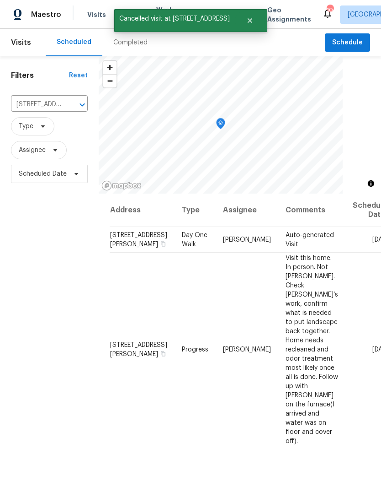
click at [0, 0] on icon at bounding box center [0, 0] width 0 height 0
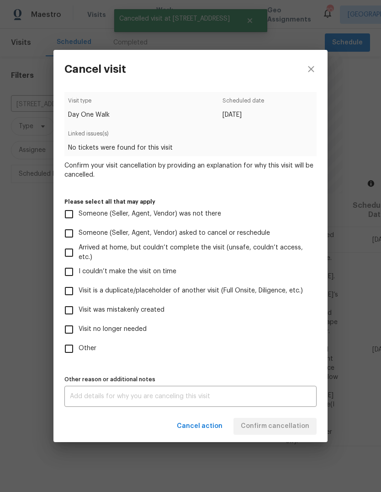
click at [70, 310] on input "Visit was mistakenly created" at bounding box center [68, 309] width 19 height 19
checkbox input "true"
click at [292, 432] on span "Confirm cancellation" at bounding box center [275, 425] width 69 height 11
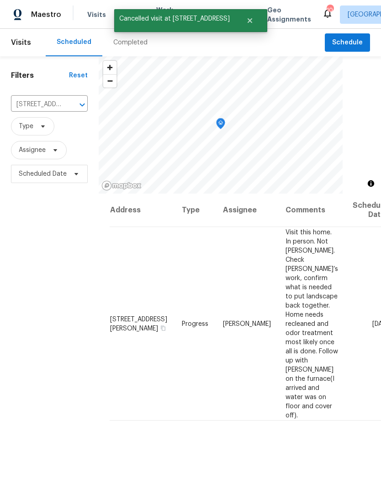
click at [71, 107] on icon "Clear" at bounding box center [70, 104] width 9 height 9
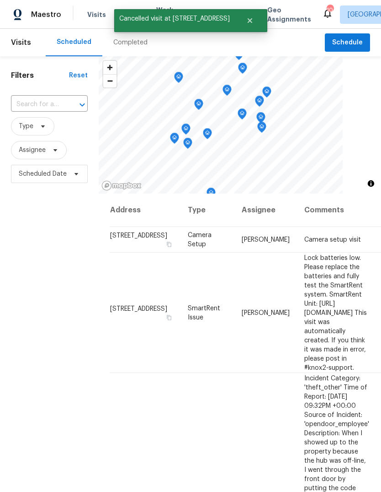
click at [39, 99] on input "text" at bounding box center [36, 104] width 51 height 14
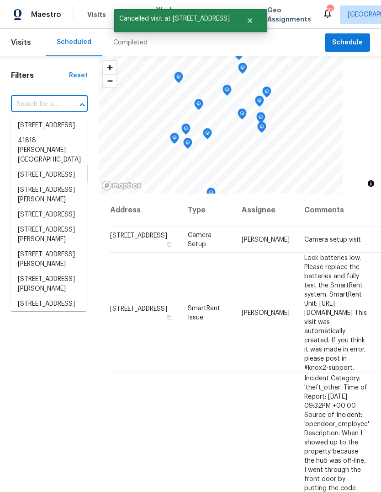
click at [93, 271] on div "Filters Reset ​ Type Assignee Scheduled Date" at bounding box center [49, 321] width 99 height 530
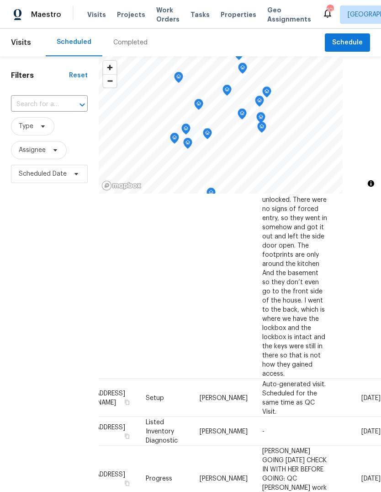
scroll to position [453, 76]
click at [0, 0] on icon at bounding box center [0, 0] width 0 height 0
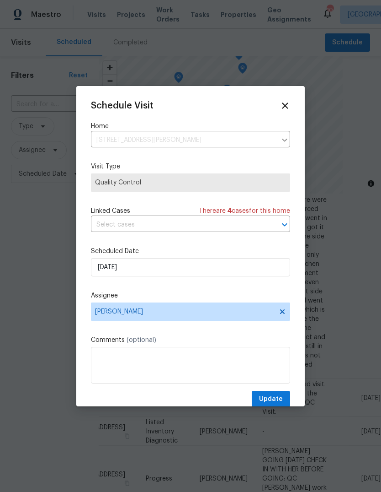
click at [285, 102] on icon at bounding box center [285, 106] width 10 height 10
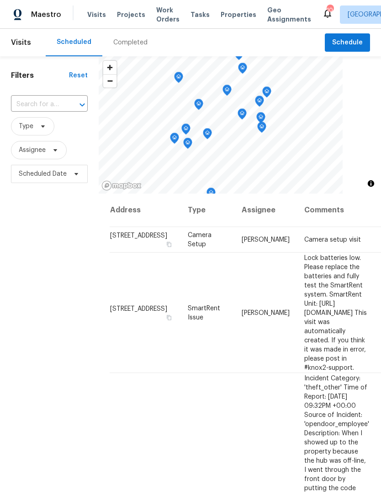
scroll to position [0, 0]
click at [349, 45] on span "Schedule" at bounding box center [347, 42] width 31 height 11
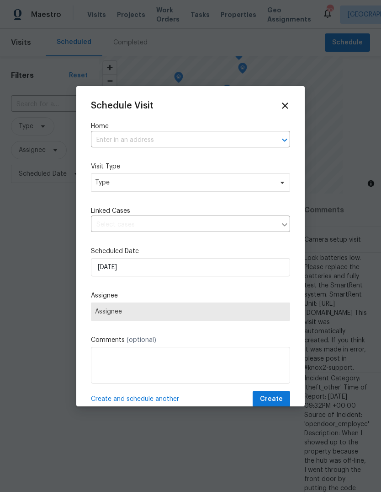
click at [108, 134] on input "text" at bounding box center [178, 140] width 174 height 14
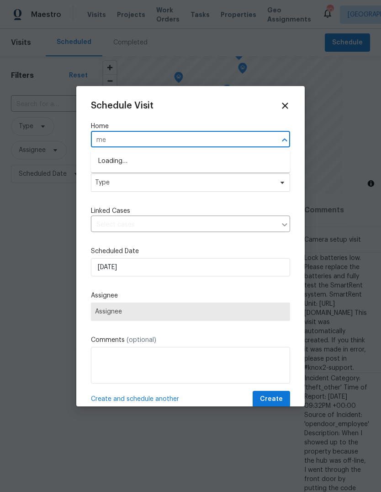
type input "m"
type input "utica"
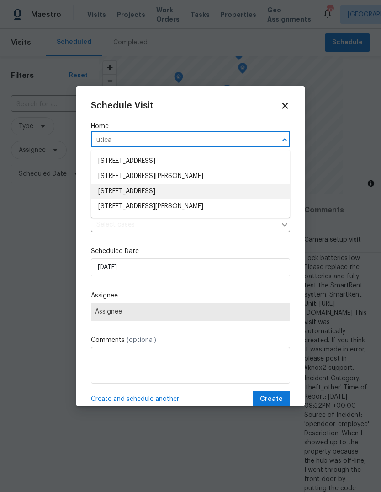
click at [115, 193] on li "[STREET_ADDRESS]" at bounding box center [190, 191] width 199 height 15
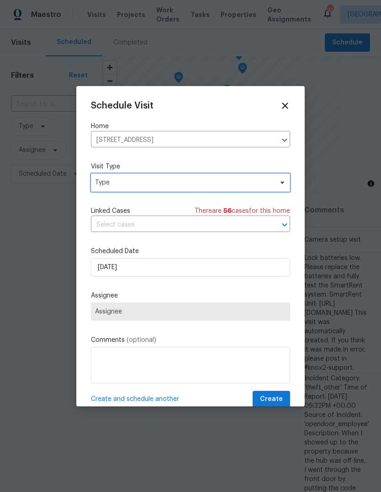
click at [112, 175] on span "Type" at bounding box center [190, 182] width 199 height 18
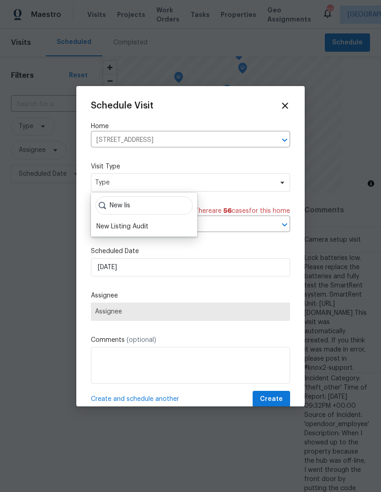
type input "New lis"
click at [112, 225] on div "New Listing Audit" at bounding box center [122, 226] width 52 height 9
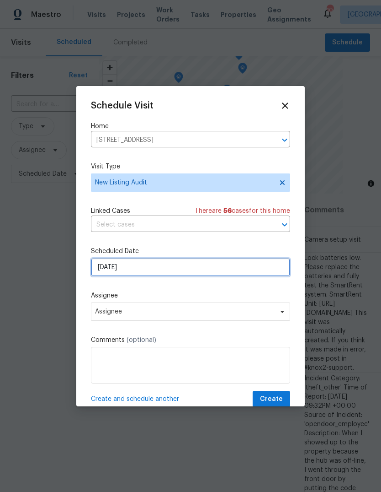
click at [106, 264] on input "[DATE]" at bounding box center [190, 267] width 199 height 18
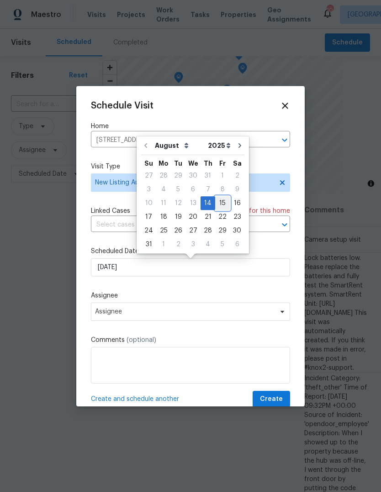
click at [217, 207] on div "15" at bounding box center [222, 203] width 15 height 13
type input "[DATE]"
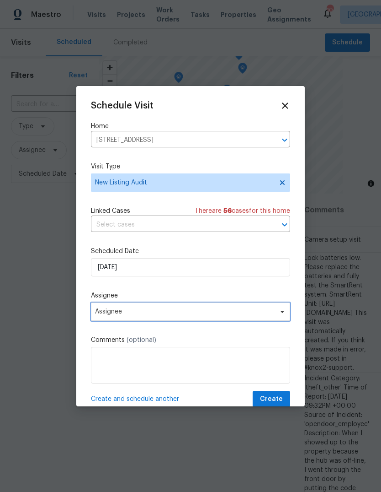
click at [104, 314] on span "Assignee" at bounding box center [184, 311] width 179 height 7
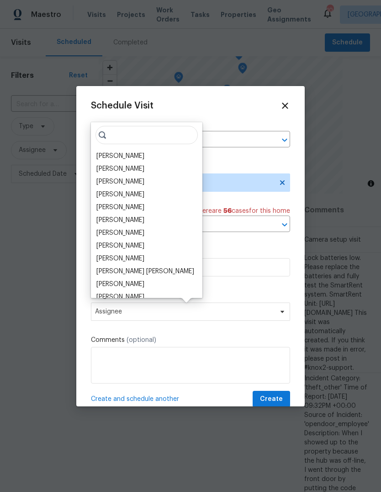
click at [107, 156] on div "[PERSON_NAME]" at bounding box center [120, 155] width 48 height 9
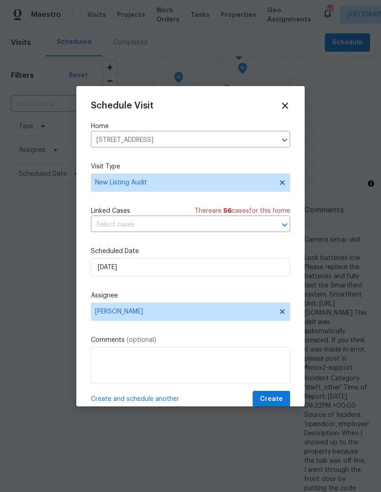
click at [106, 397] on span "Create and schedule another" at bounding box center [135, 398] width 88 height 9
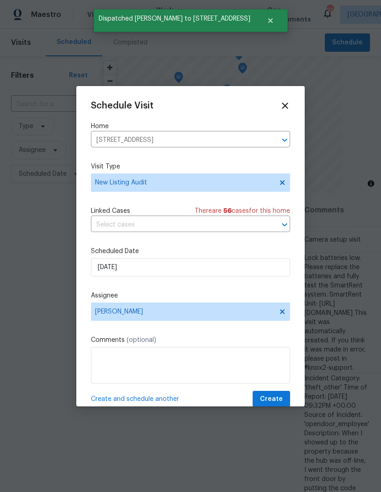
click at [272, 142] on icon "Clear" at bounding box center [272, 139] width 5 height 5
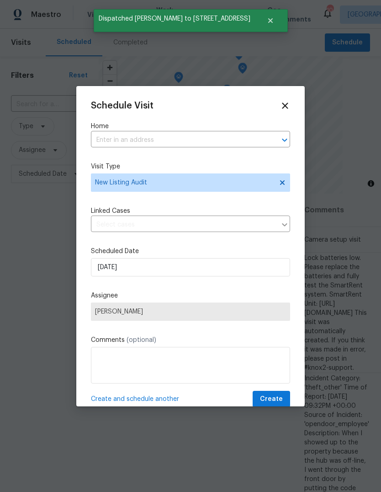
click at [118, 137] on input "text" at bounding box center [178, 140] width 174 height 14
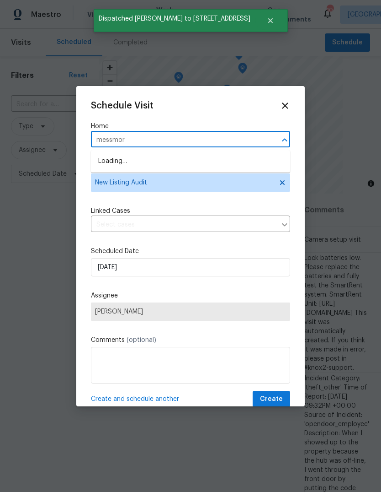
type input "[PERSON_NAME]"
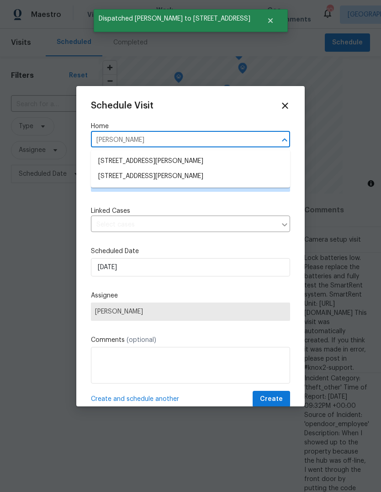
click at [109, 177] on li "[STREET_ADDRESS][PERSON_NAME]" at bounding box center [190, 176] width 199 height 15
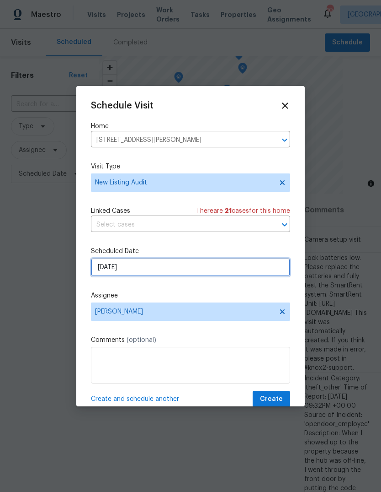
click at [104, 272] on input "[DATE]" at bounding box center [190, 267] width 199 height 18
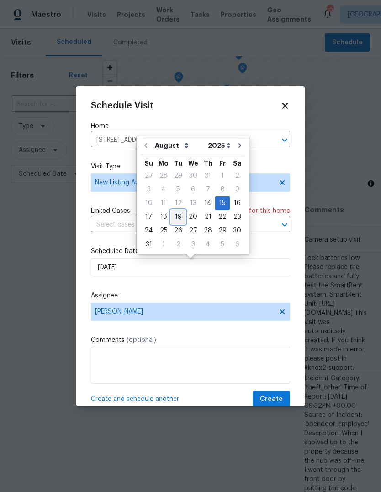
click at [171, 217] on div "19" at bounding box center [178, 216] width 15 height 13
type input "[DATE]"
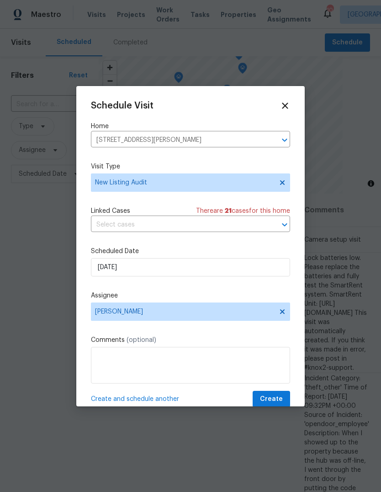
click at [128, 399] on span "Create and schedule another" at bounding box center [135, 398] width 88 height 9
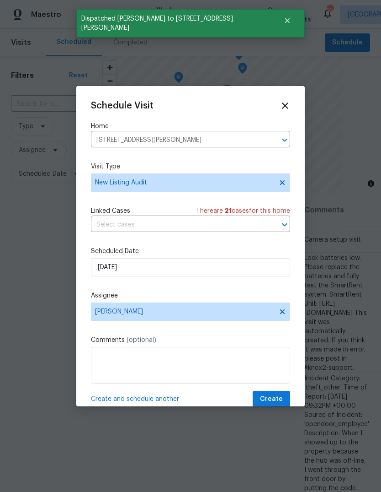
click at [272, 140] on icon "Clear" at bounding box center [272, 139] width 5 height 5
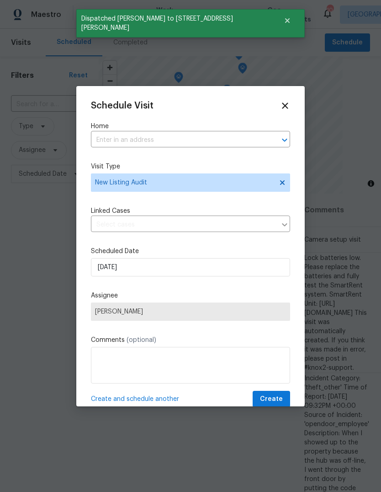
click at [130, 138] on input "text" at bounding box center [178, 140] width 174 height 14
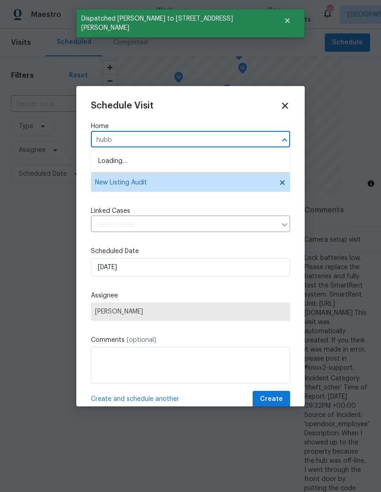
type input "hub"
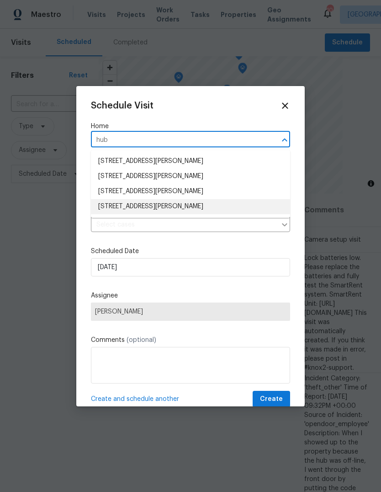
click at [112, 207] on li "[STREET_ADDRESS][PERSON_NAME]" at bounding box center [190, 206] width 199 height 15
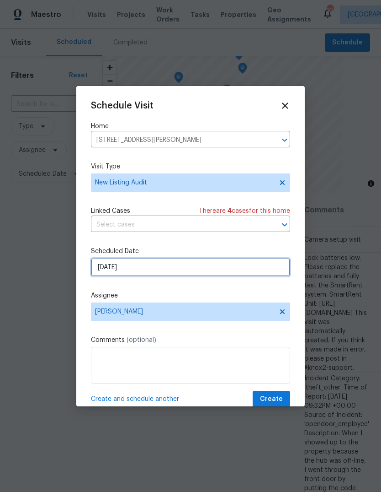
click at [106, 273] on input "[DATE]" at bounding box center [190, 267] width 199 height 18
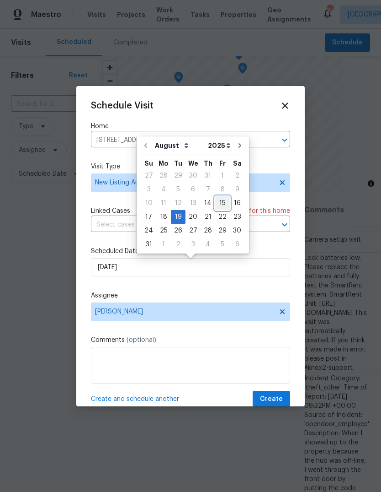
click at [220, 204] on div "15" at bounding box center [222, 203] width 15 height 13
type input "[DATE]"
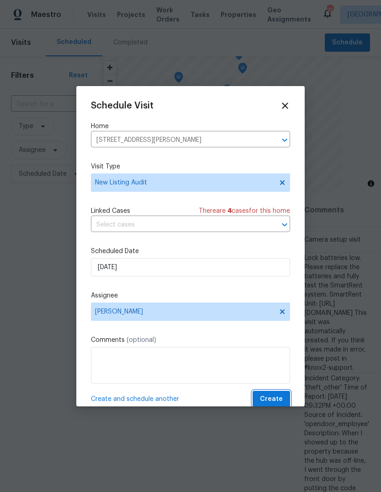
click at [277, 398] on span "Create" at bounding box center [271, 398] width 23 height 11
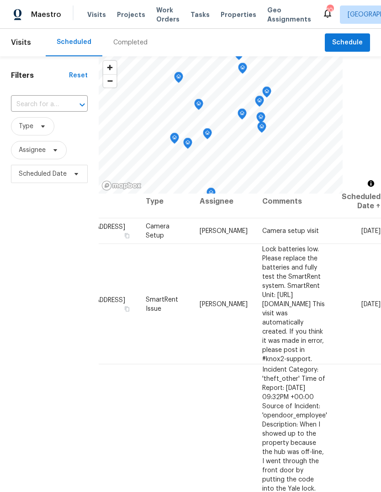
scroll to position [8, 74]
click at [0, 0] on icon at bounding box center [0, 0] width 0 height 0
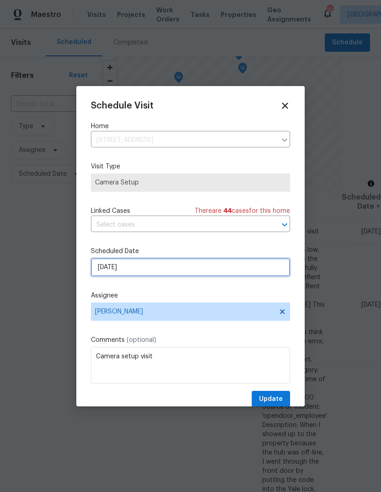
click at [110, 275] on input "[DATE]" at bounding box center [190, 267] width 199 height 18
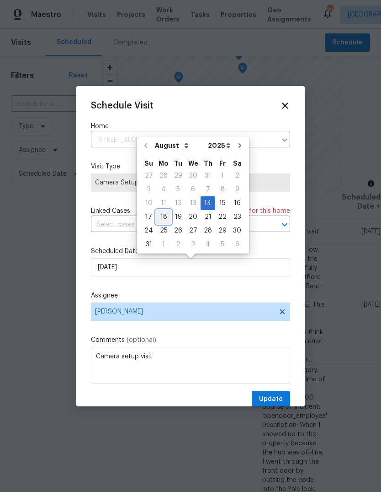
click at [160, 219] on div "18" at bounding box center [163, 216] width 15 height 13
type input "[DATE]"
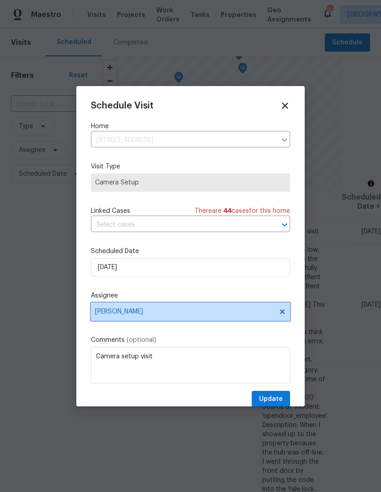
click at [116, 311] on span "[PERSON_NAME]" at bounding box center [184, 311] width 179 height 7
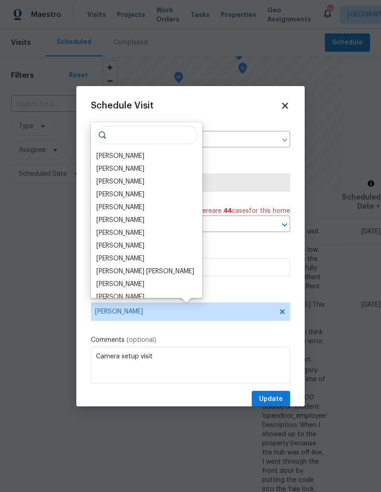
click at [107, 207] on div "[PERSON_NAME]" at bounding box center [120, 207] width 48 height 9
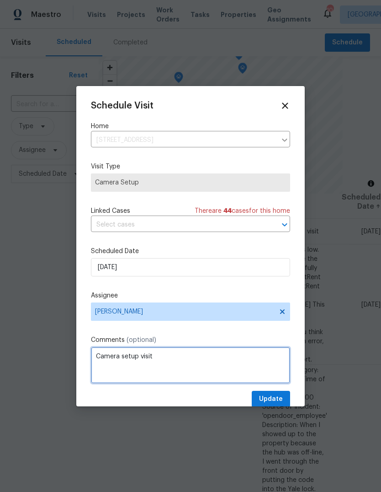
click at [139, 356] on textarea "Camera setup visit" at bounding box center [190, 365] width 199 height 37
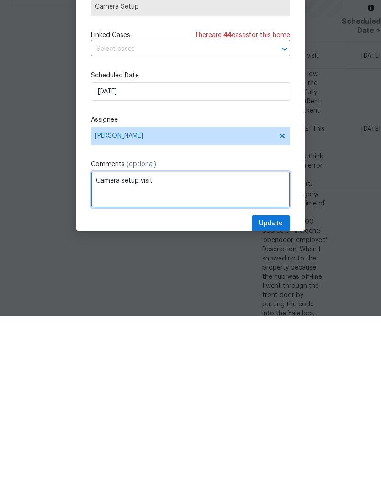
click at [250, 347] on textarea "Camera setup visit" at bounding box center [190, 365] width 199 height 37
type textarea "Camera setup visit CALL [PERSON_NAME] FOR TRAINING."
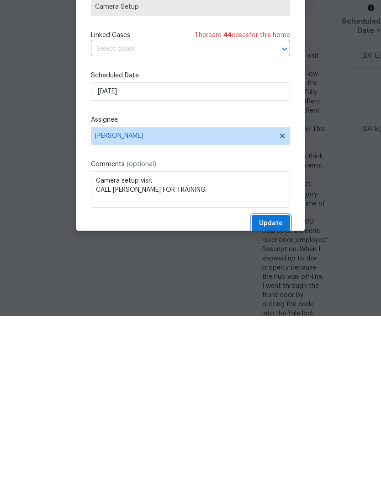
click at [277, 393] on span "Update" at bounding box center [271, 398] width 24 height 11
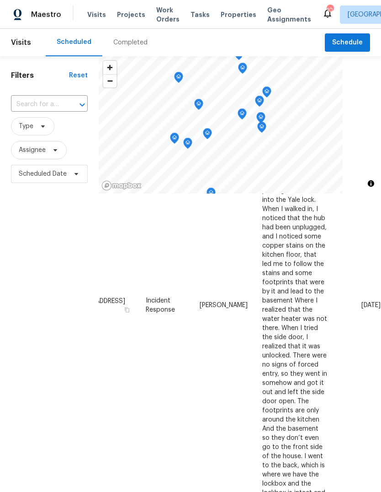
scroll to position [272, 76]
click at [0, 0] on icon at bounding box center [0, 0] width 0 height 0
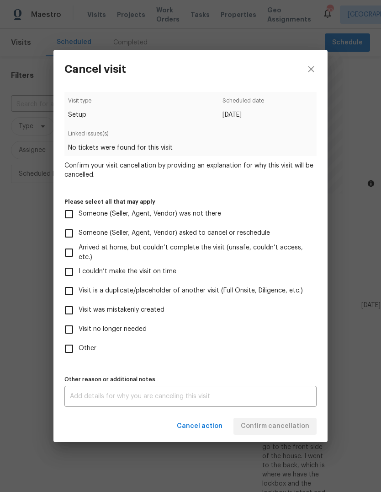
click at [70, 330] on input "Visit no longer needed" at bounding box center [68, 329] width 19 height 19
checkbox input "true"
click at [78, 399] on textarea at bounding box center [190, 396] width 241 height 6
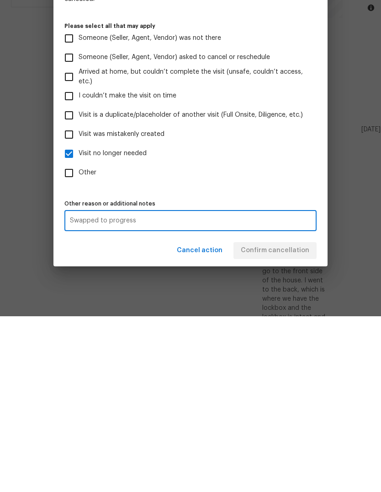
type textarea "Swapped to progress"
click at [293, 339] on label "Other" at bounding box center [184, 348] width 250 height 19
click at [79, 339] on input "Other" at bounding box center [68, 348] width 19 height 19
checkbox input "true"
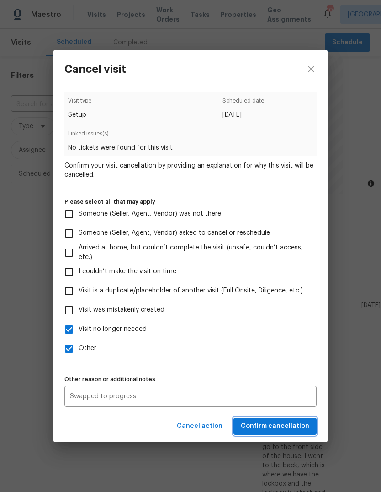
click at [292, 424] on span "Confirm cancellation" at bounding box center [275, 425] width 69 height 11
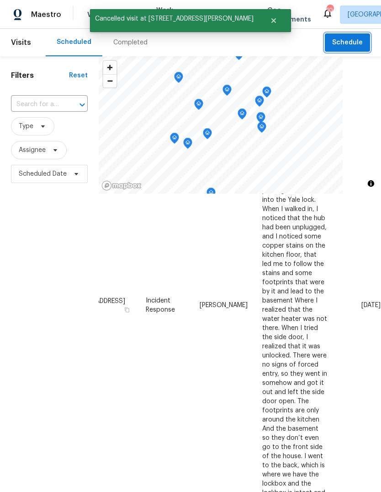
click at [352, 43] on span "Schedule" at bounding box center [347, 42] width 31 height 11
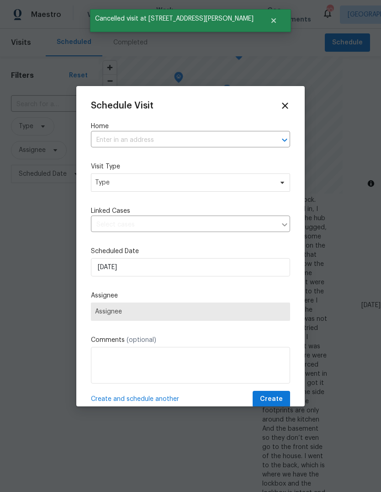
click at [212, 142] on input "text" at bounding box center [178, 140] width 174 height 14
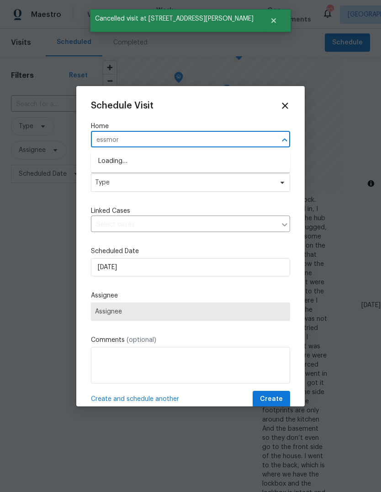
type input "essmore"
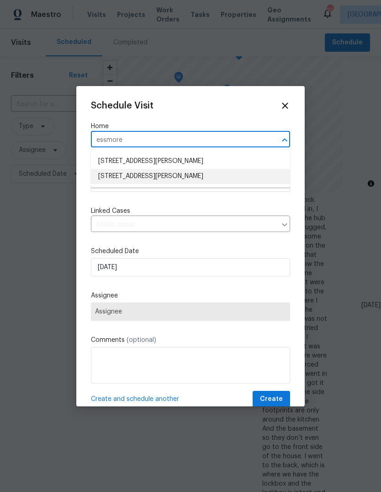
click at [109, 175] on li "[STREET_ADDRESS][PERSON_NAME]" at bounding box center [190, 176] width 199 height 15
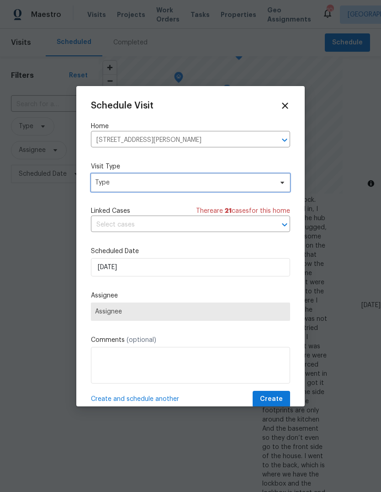
click at [112, 182] on span "Type" at bounding box center [184, 182] width 178 height 9
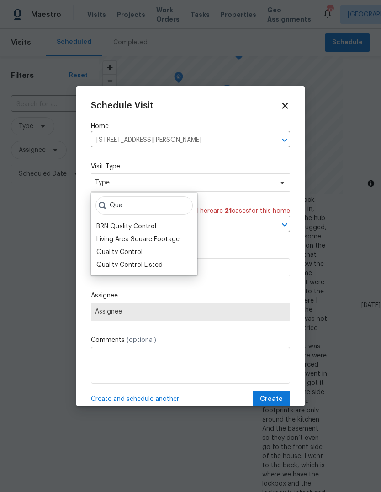
type input "Qua"
click at [109, 263] on div "Quality Control Listed" at bounding box center [129, 264] width 66 height 9
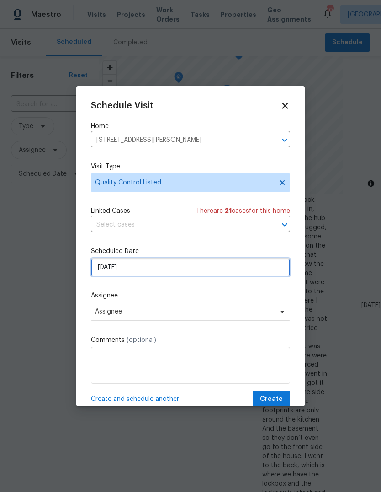
click at [104, 268] on input "[DATE]" at bounding box center [190, 267] width 199 height 18
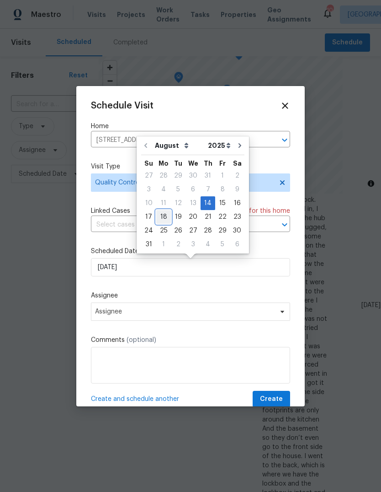
click at [162, 216] on div "18" at bounding box center [163, 216] width 15 height 13
type input "[DATE]"
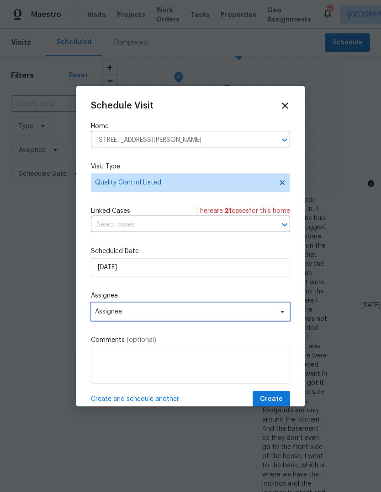
click at [182, 310] on span "Assignee" at bounding box center [184, 311] width 179 height 7
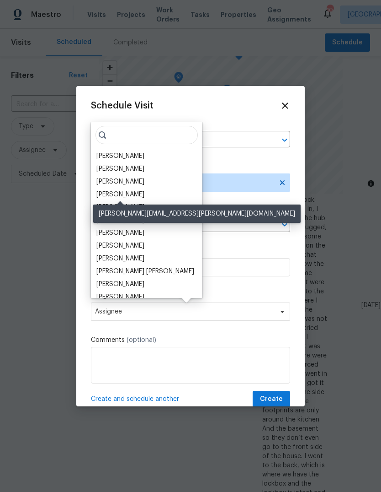
click at [129, 193] on div "[PERSON_NAME]" at bounding box center [120, 194] width 48 height 9
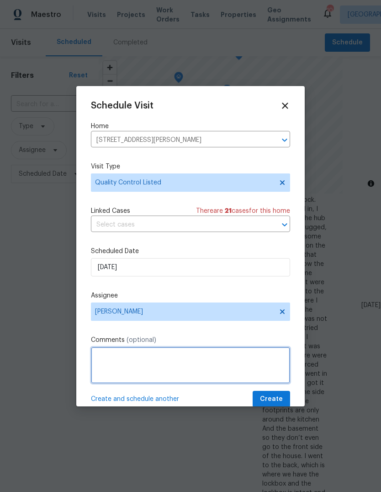
click at [203, 360] on textarea at bounding box center [190, 365] width 199 height 37
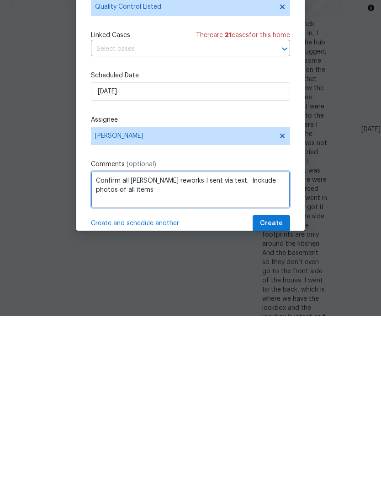
click at [230, 347] on textarea "Confirm all [PERSON_NAME] reworks I sent via text. Inckude photos of all items" at bounding box center [190, 365] width 199 height 37
click at [226, 347] on textarea "Confirm all [PERSON_NAME] reworks I sent via text. Inckude photos of all items" at bounding box center [190, 365] width 199 height 37
click at [209, 347] on textarea "Confirm all [PERSON_NAME] reworks I sent via text. Include photos of all items" at bounding box center [190, 365] width 199 height 37
click at [245, 347] on textarea "Confirm all [PERSON_NAME] reworks I sent via text. Do not swap visit to [PERSON…" at bounding box center [190, 365] width 199 height 37
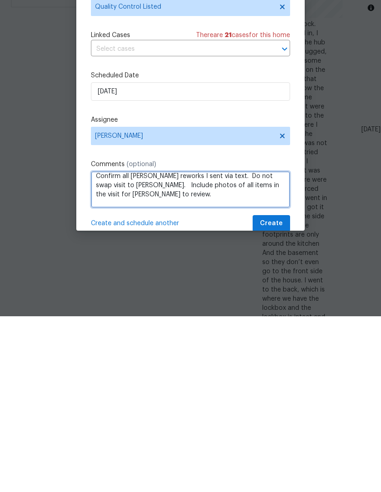
scroll to position [5, 0]
type textarea "Confirm all [PERSON_NAME] reworks I sent via text. Do not swap visit to [PERSON…"
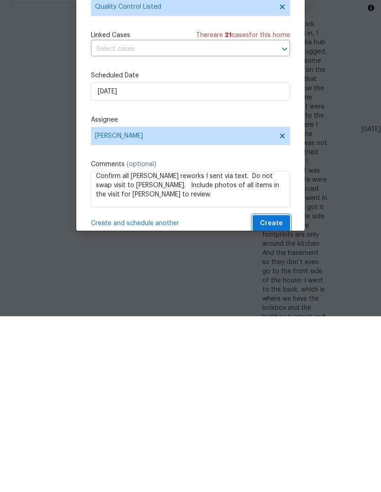
click at [277, 391] on button "Create" at bounding box center [271, 399] width 37 height 17
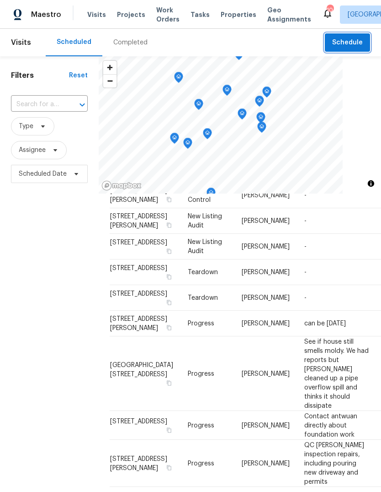
scroll to position [755, 0]
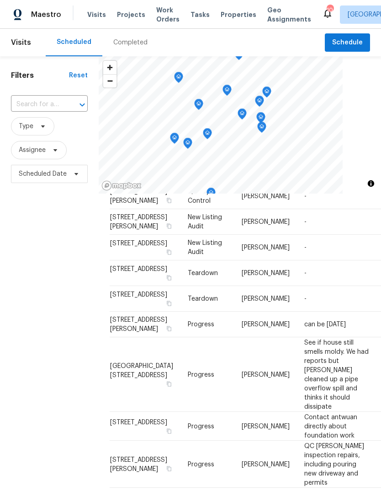
click at [129, 47] on div "Completed" at bounding box center [130, 42] width 34 height 9
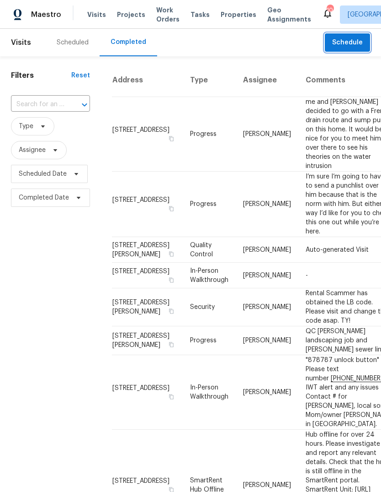
click at [351, 40] on span "Schedule" at bounding box center [347, 42] width 31 height 11
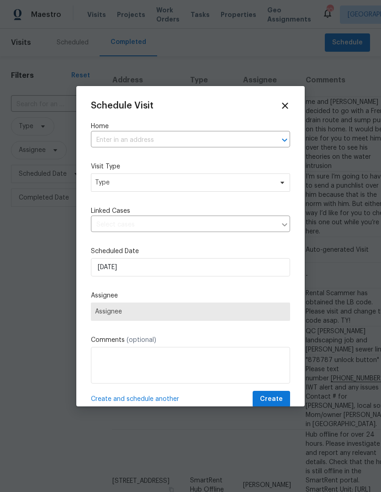
click at [218, 139] on input "text" at bounding box center [178, 140] width 174 height 14
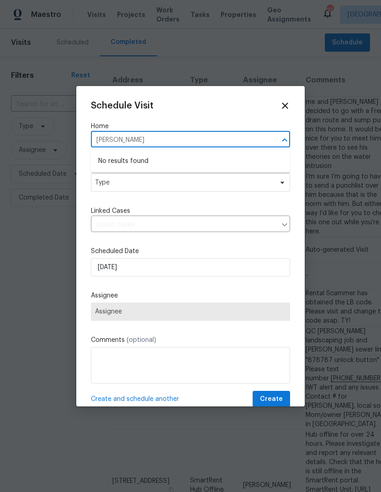
click at [129, 139] on input "[PERSON_NAME]" at bounding box center [178, 140] width 174 height 14
type input "morit"
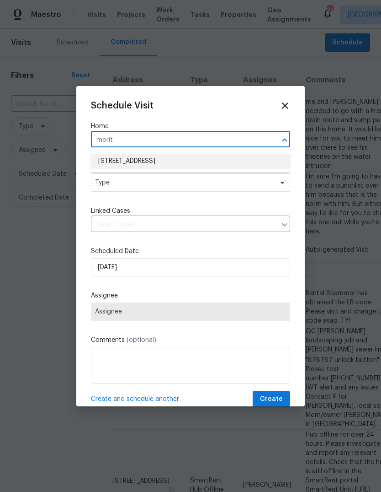
click at [107, 158] on li "[STREET_ADDRESS]" at bounding box center [190, 161] width 199 height 15
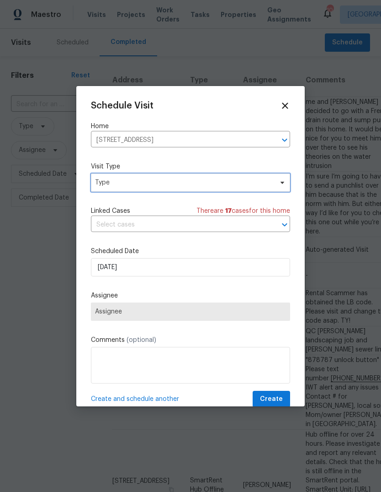
click at [103, 182] on span "Type" at bounding box center [184, 182] width 178 height 9
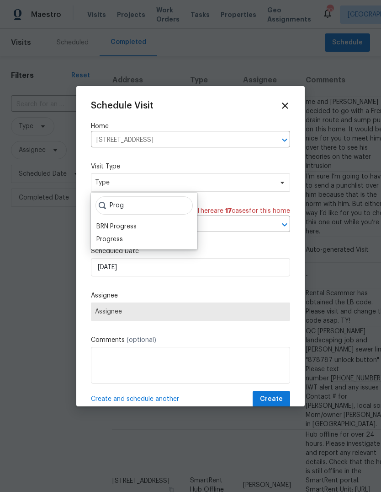
type input "Prog"
click at [102, 241] on div "Progress" at bounding box center [109, 239] width 27 height 9
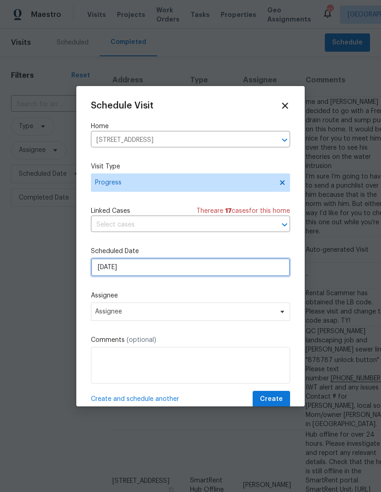
click at [103, 271] on input "[DATE]" at bounding box center [190, 267] width 199 height 18
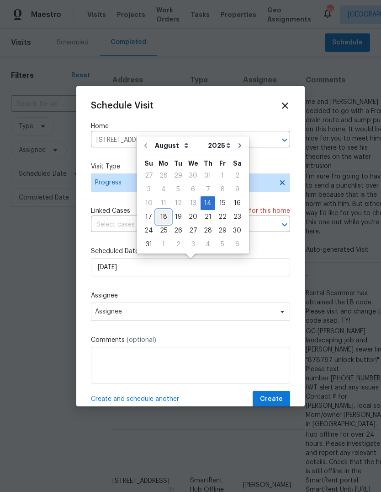
click at [163, 215] on div "18" at bounding box center [163, 216] width 15 height 13
type input "[DATE]"
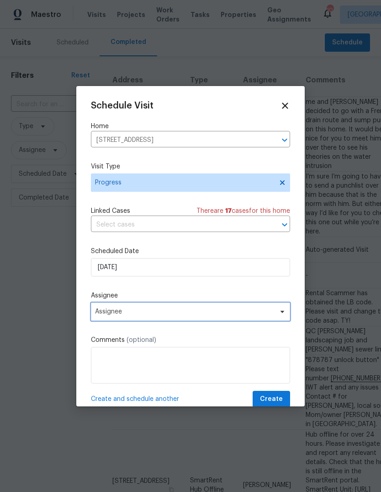
click at [106, 315] on span "Assignee" at bounding box center [184, 311] width 179 height 7
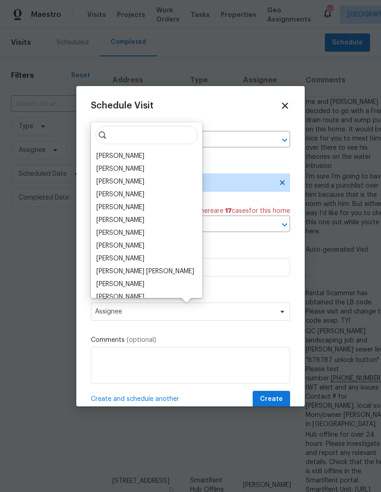
click at [112, 155] on div "[PERSON_NAME]" at bounding box center [120, 155] width 48 height 9
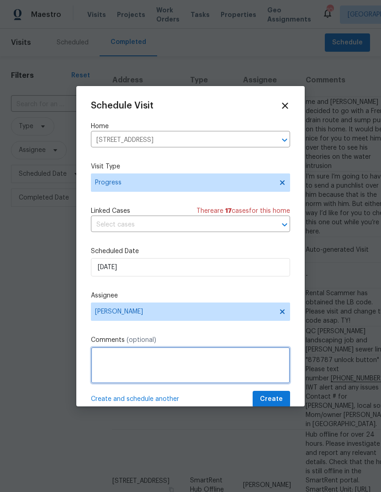
click at [117, 361] on textarea at bounding box center [190, 365] width 199 height 37
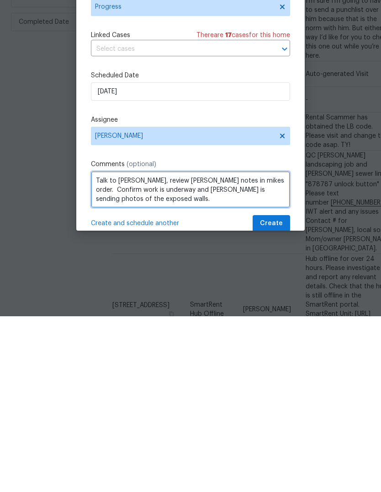
type textarea "Talk to [PERSON_NAME], review [PERSON_NAME] notes in mikes order. Confirm work …"
click at [105, 394] on span "Create and schedule another" at bounding box center [135, 398] width 88 height 9
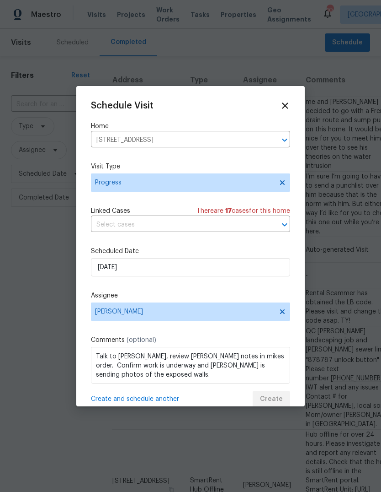
scroll to position [0, 0]
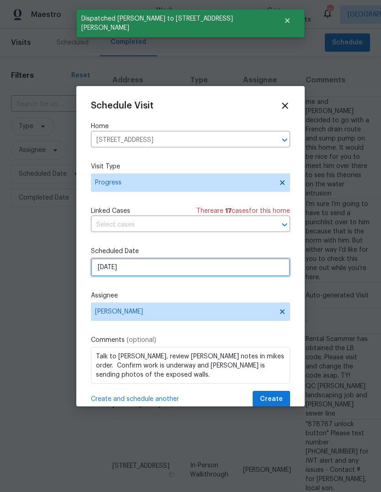
click at [105, 271] on input "[DATE]" at bounding box center [190, 267] width 199 height 18
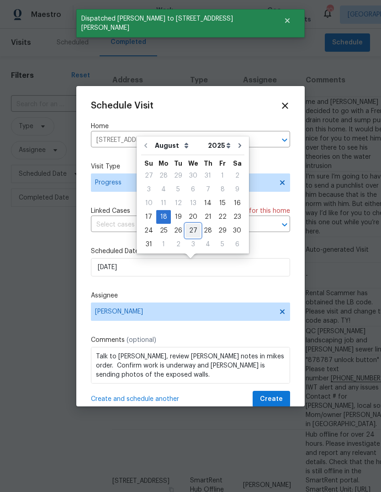
click at [187, 230] on div "27" at bounding box center [193, 230] width 15 height 13
type input "[DATE]"
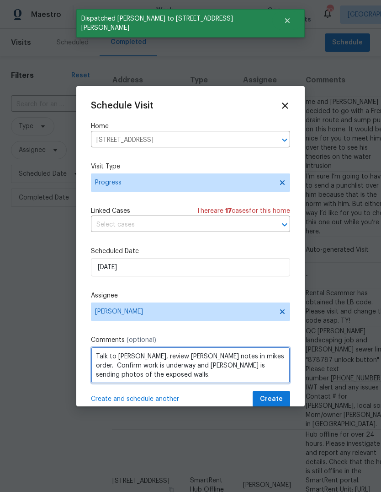
click at [120, 356] on textarea "Talk to [PERSON_NAME], review [PERSON_NAME] notes in mikes order. Confirm work …" at bounding box center [190, 365] width 199 height 37
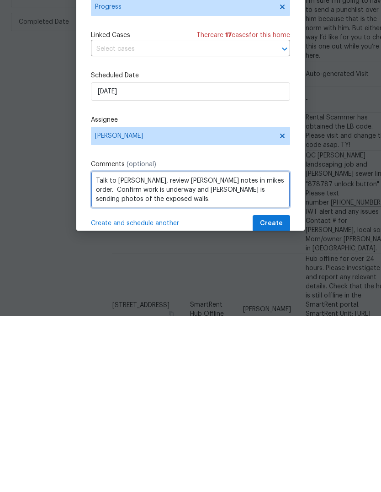
click at [112, 347] on textarea "Talk to [PERSON_NAME], review [PERSON_NAME] notes in mikes order. Confirm work …" at bounding box center [190, 365] width 199 height 37
type textarea "Visit home after. Rain and send [PERSON_NAME] photos of exposed walls. Plan fin…"
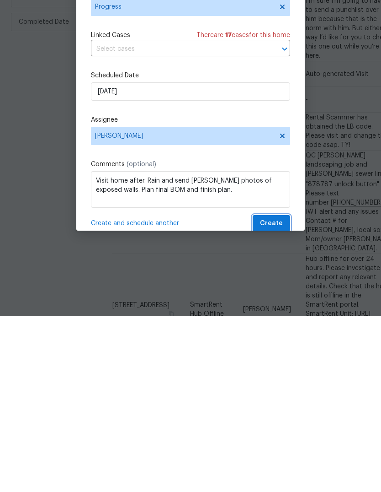
click at [276, 393] on span "Create" at bounding box center [271, 398] width 23 height 11
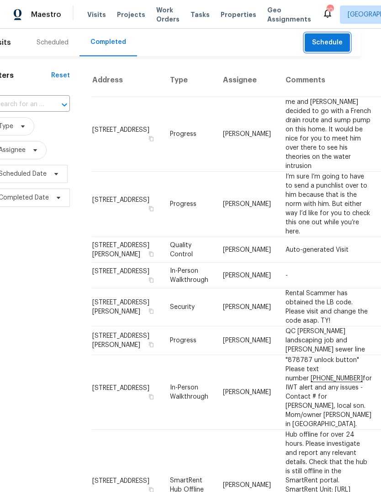
scroll to position [0, 21]
click at [48, 44] on div "Scheduled" at bounding box center [52, 42] width 32 height 9
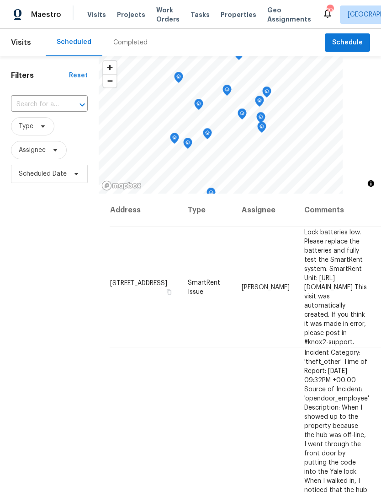
click at [37, 104] on input "text" at bounding box center [36, 104] width 51 height 14
type input "dallas"
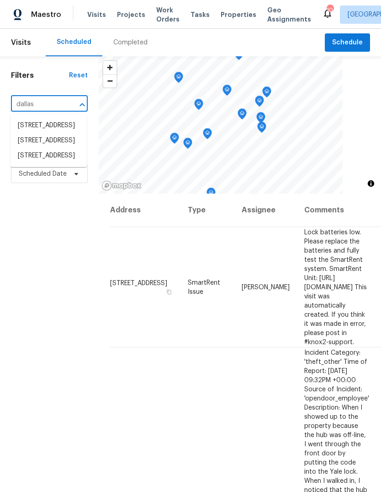
click at [35, 148] on li "[STREET_ADDRESS]" at bounding box center [49, 140] width 76 height 15
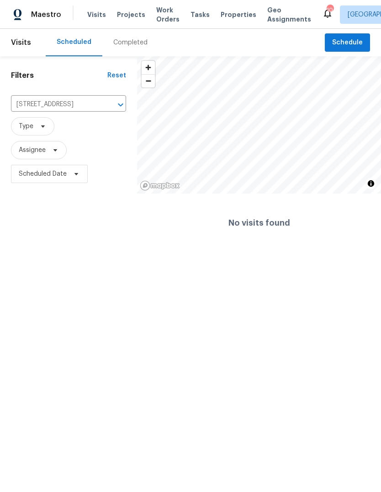
click at [109, 100] on icon "Clear" at bounding box center [108, 104] width 9 height 9
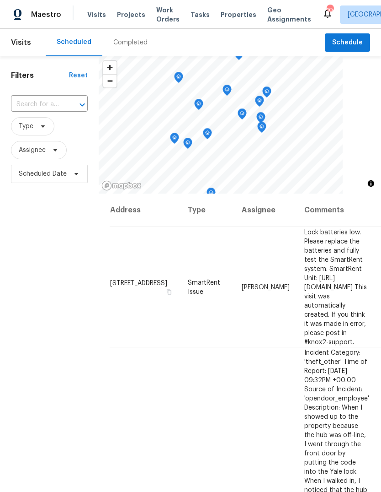
click at [60, 99] on input "text" at bounding box center [36, 104] width 51 height 14
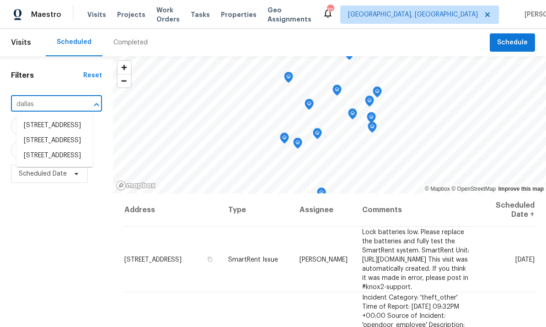
type input "[GEOGRAPHIC_DATA]"
click at [35, 133] on li "[STREET_ADDRESS]" at bounding box center [55, 125] width 88 height 15
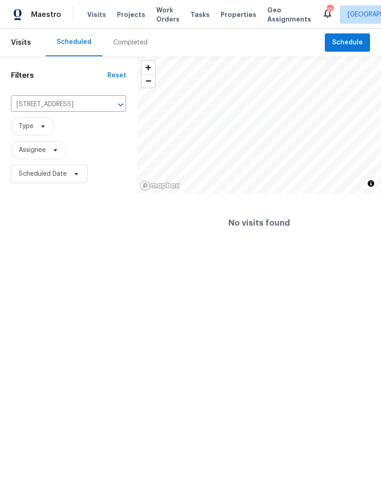
click at [120, 42] on div "Completed" at bounding box center [130, 42] width 34 height 9
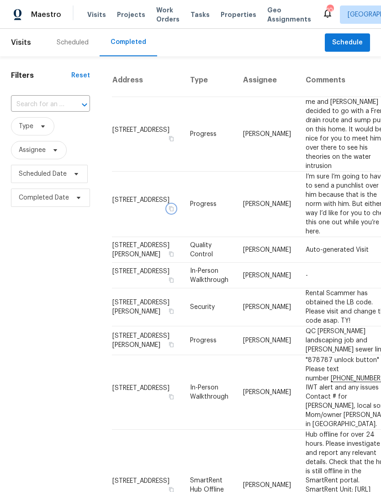
click at [169, 206] on icon "button" at bounding box center [171, 208] width 5 height 5
click at [70, 44] on div "Scheduled" at bounding box center [73, 42] width 32 height 9
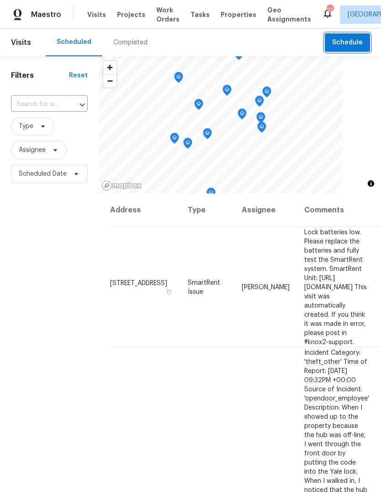
click at [353, 46] on span "Schedule" at bounding box center [347, 42] width 31 height 11
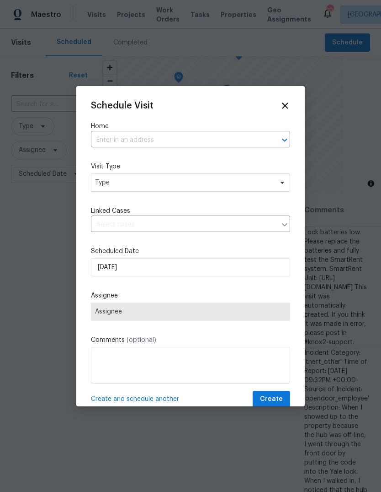
click at [99, 139] on input "text" at bounding box center [178, 140] width 174 height 14
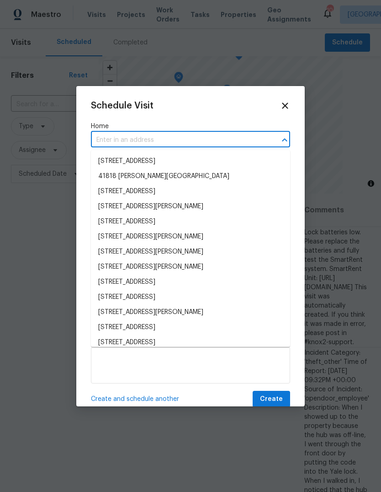
click at [244, 138] on input "text" at bounding box center [178, 140] width 174 height 14
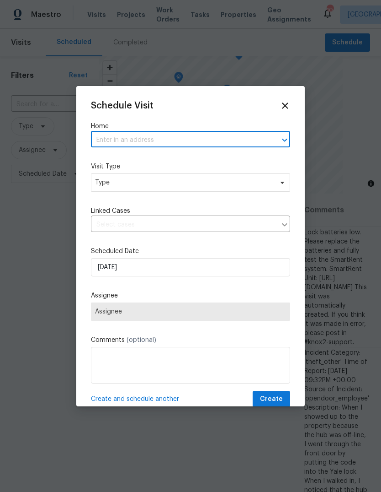
paste input "[STREET_ADDRESS]"
type input "[STREET_ADDRESS]"
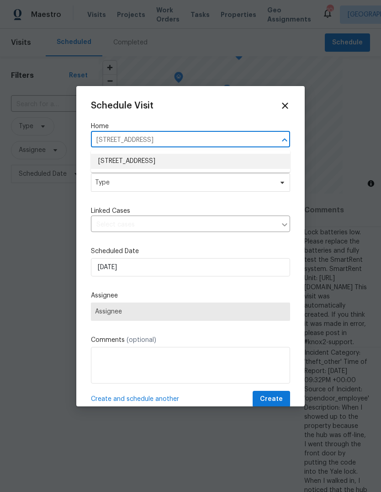
click at [109, 156] on li "[STREET_ADDRESS]" at bounding box center [190, 161] width 199 height 15
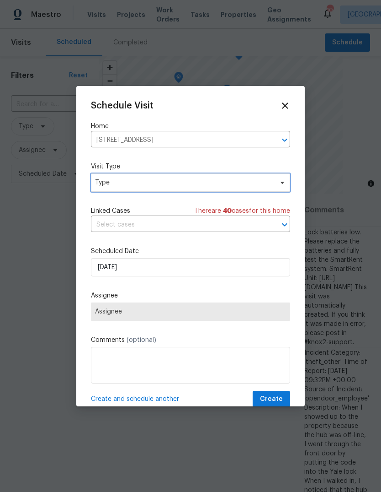
click at [102, 183] on span "Type" at bounding box center [184, 182] width 178 height 9
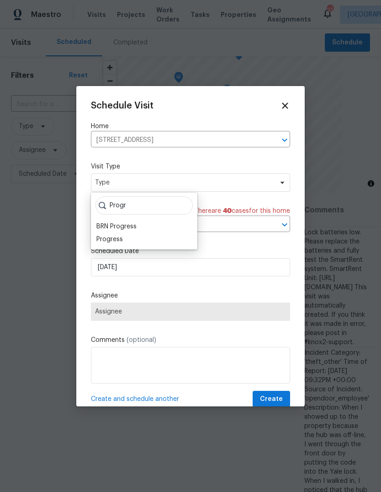
type input "Progr"
click at [104, 240] on div "Progress" at bounding box center [109, 239] width 27 height 9
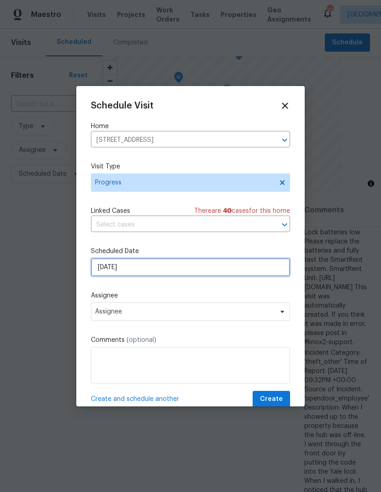
click at [113, 273] on input "[DATE]" at bounding box center [190, 267] width 199 height 18
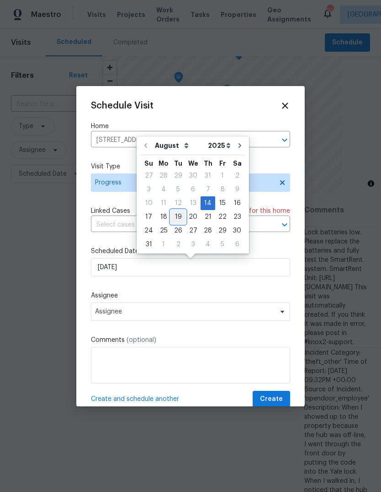
click at [177, 218] on div "19" at bounding box center [178, 216] width 15 height 13
type input "[DATE]"
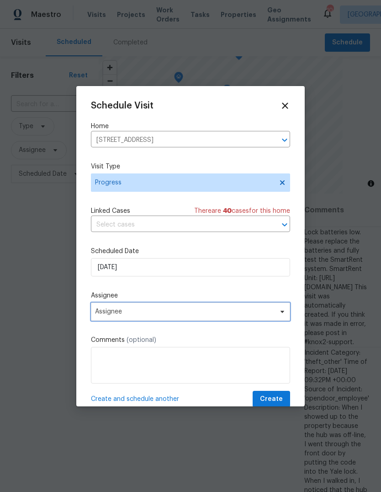
click at [109, 315] on span "Assignee" at bounding box center [184, 311] width 179 height 7
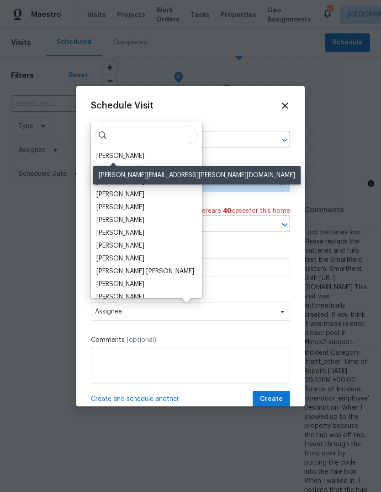
click at [108, 157] on div "[PERSON_NAME]" at bounding box center [120, 155] width 48 height 9
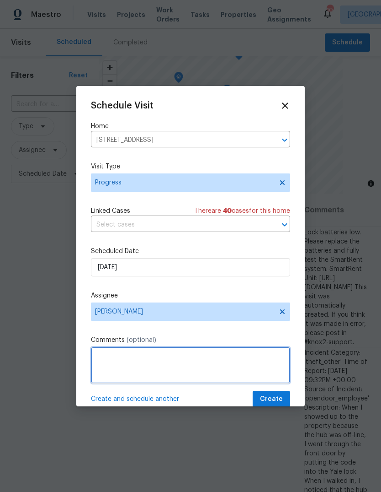
click at [114, 358] on textarea at bounding box center [190, 365] width 199 height 37
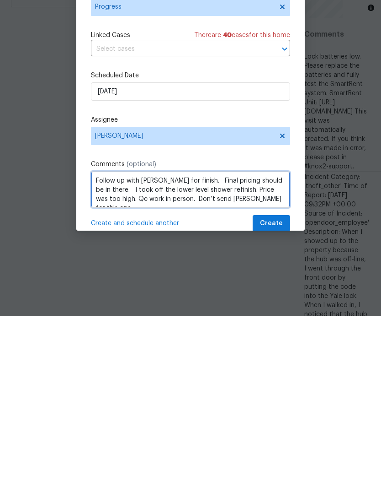
type textarea "Follow up with [PERSON_NAME] for finish. Final pricing should be in there. I to…"
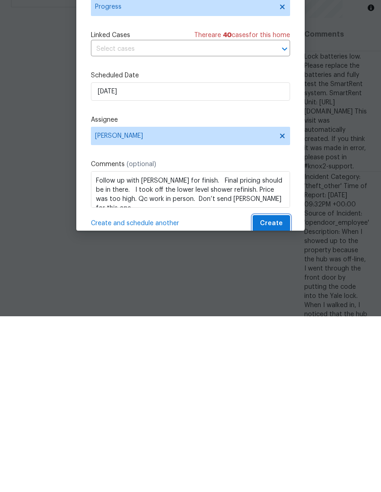
click at [267, 393] on span "Create" at bounding box center [271, 398] width 23 height 11
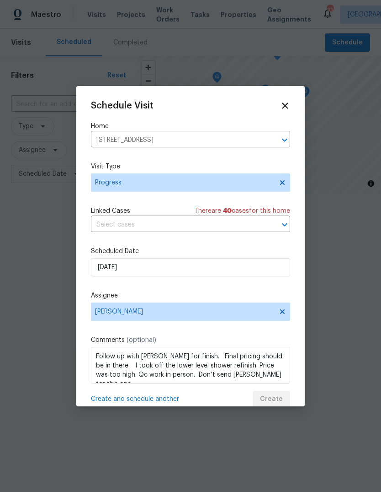
scroll to position [0, 0]
